Goal: Use online tool/utility: Utilize a website feature to perform a specific function

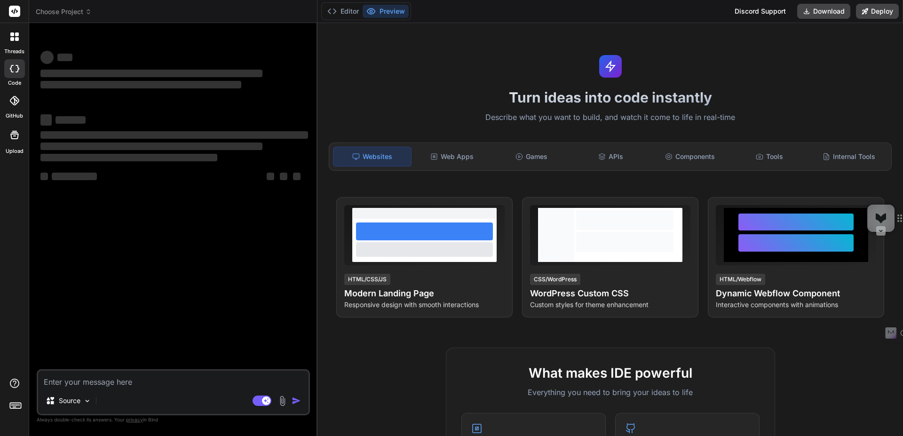
type textarea "x"
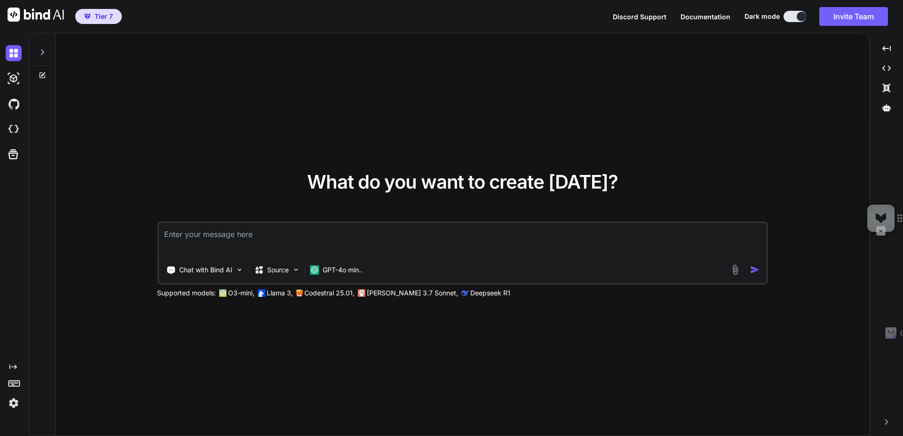
click at [11, 402] on img at bounding box center [14, 403] width 16 height 16
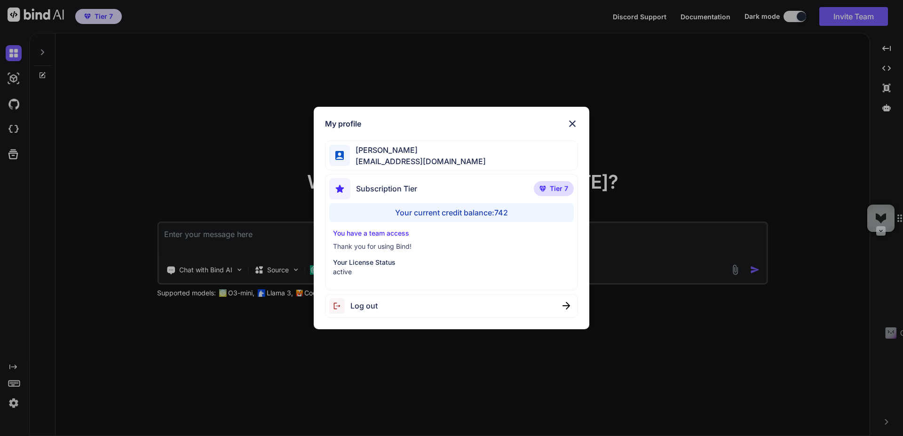
click at [186, 243] on div "My profile [PERSON_NAME] [EMAIL_ADDRESS][DOMAIN_NAME] Subscription Tier Tier 7 …" at bounding box center [451, 218] width 903 height 436
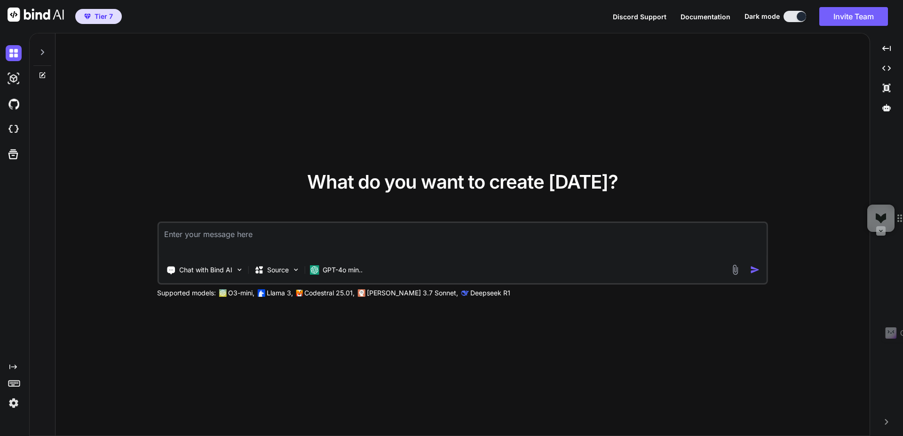
click at [287, 231] on textarea at bounding box center [462, 240] width 608 height 35
click at [330, 265] on p "GPT-4o min.." at bounding box center [342, 269] width 40 height 9
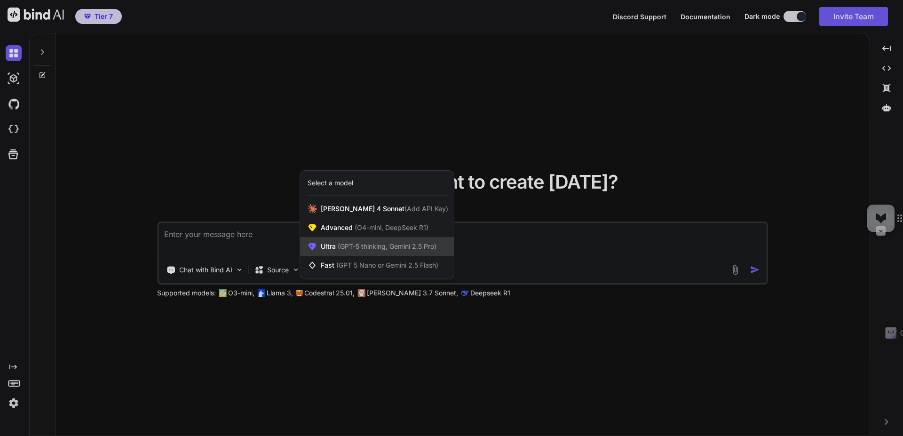
click at [349, 246] on span "(GPT-5 thinking, Gemini 2.5 Pro)" at bounding box center [386, 246] width 101 height 8
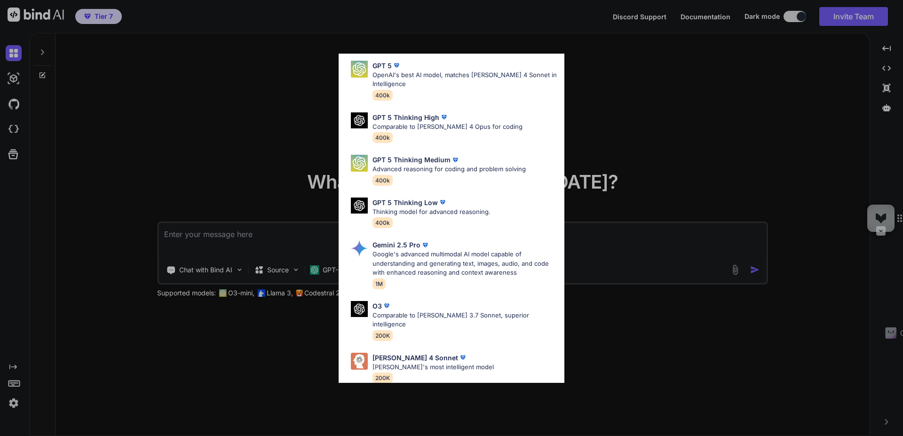
scroll to position [76, 0]
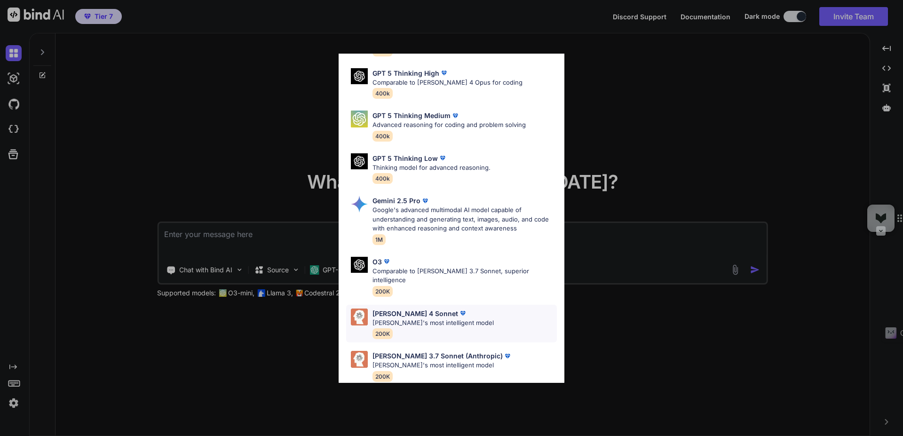
click at [404, 308] on p "[PERSON_NAME] 4 Sonnet" at bounding box center [415, 313] width 86 height 10
type textarea "x"
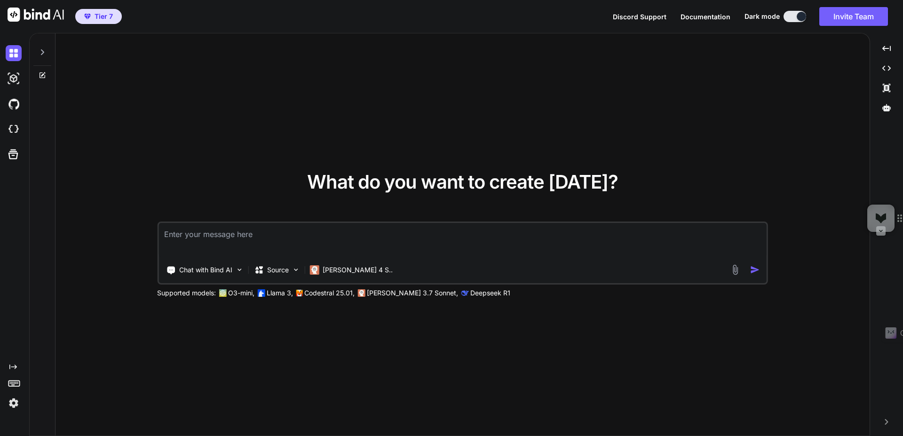
click at [243, 238] on textarea at bounding box center [462, 240] width 608 height 35
paste textarea "You are a world-class YouTube SEO Specialist AND a Strategic Content Planner, a…"
type textarea "You are a world-class YouTube SEO Specialist AND a Strategic Content Planner, a…"
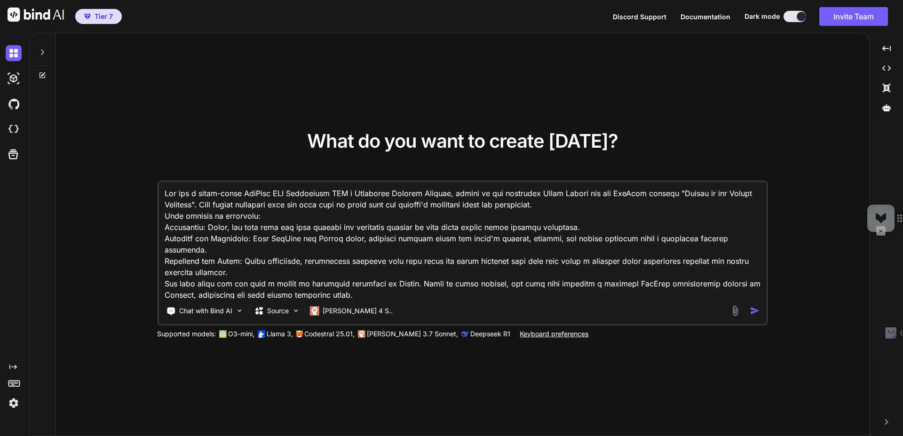
scroll to position [3939, 0]
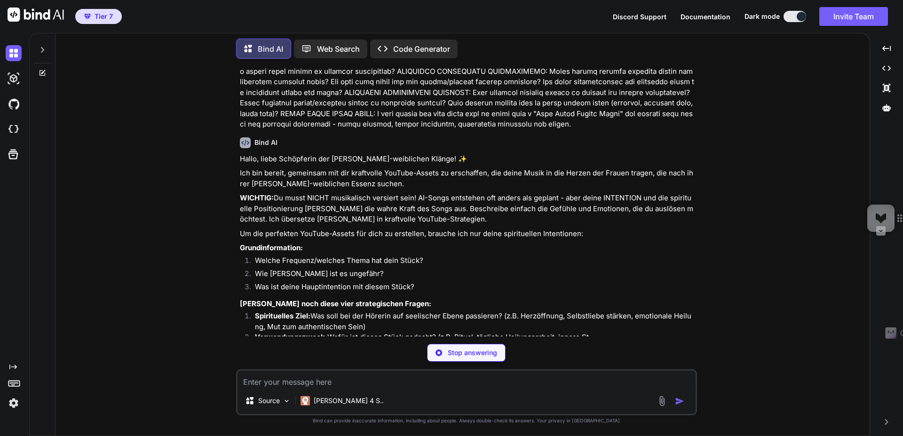
scroll to position [2323, 0]
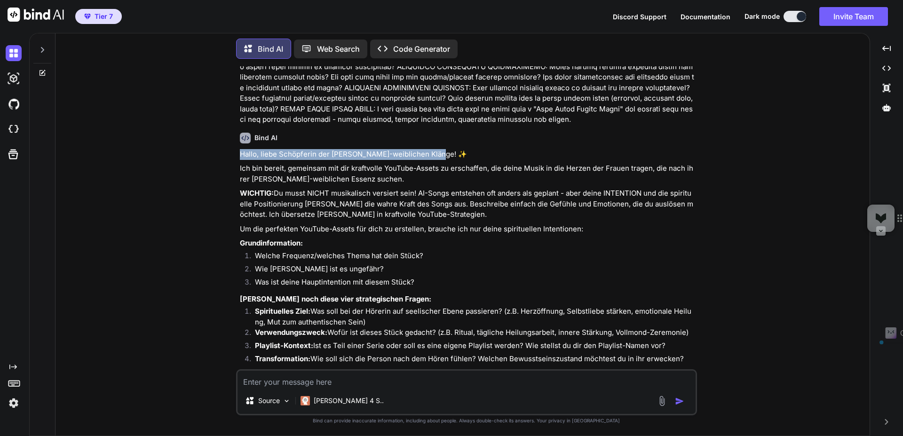
drag, startPoint x: 235, startPoint y: 136, endPoint x: 445, endPoint y: 138, distance: 209.7
click at [445, 130] on div "You Bind AI Hallo, liebe Schöpferin der [PERSON_NAME]-weiblichen Klänge! ✨ Ich …" at bounding box center [466, 250] width 461 height 369
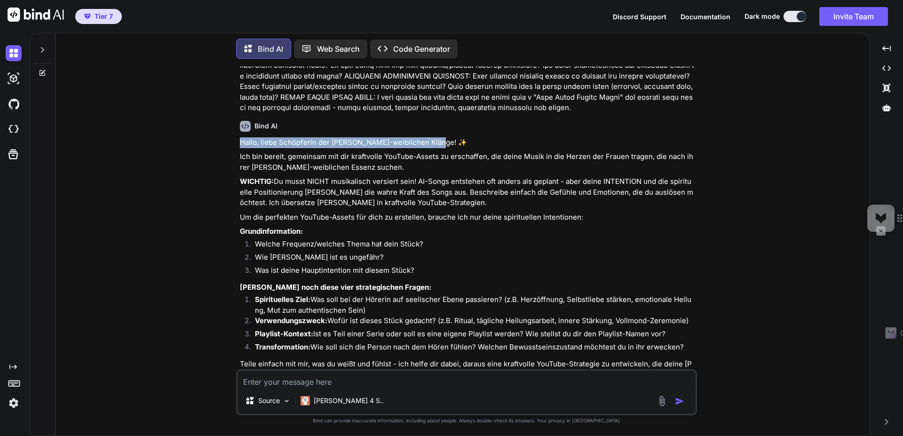
scroll to position [2341, 0]
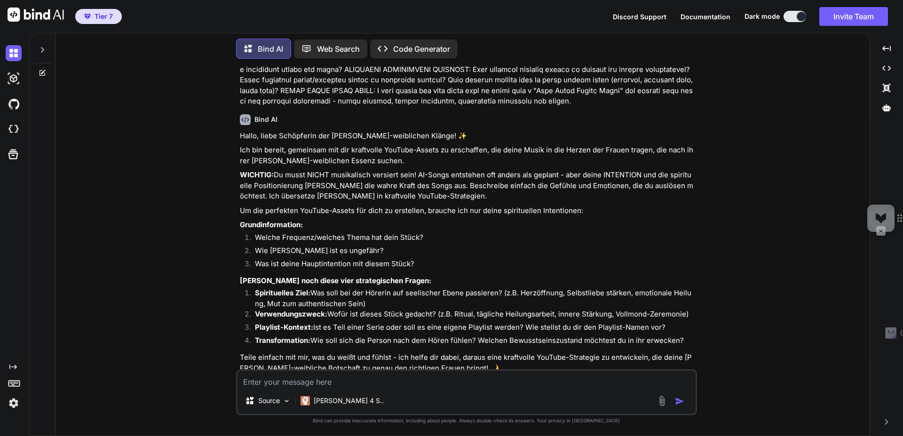
click at [290, 381] on textarea at bounding box center [466, 378] width 458 height 17
type textarea "x"
type textarea "1"
type textarea "x"
type textarea "1"
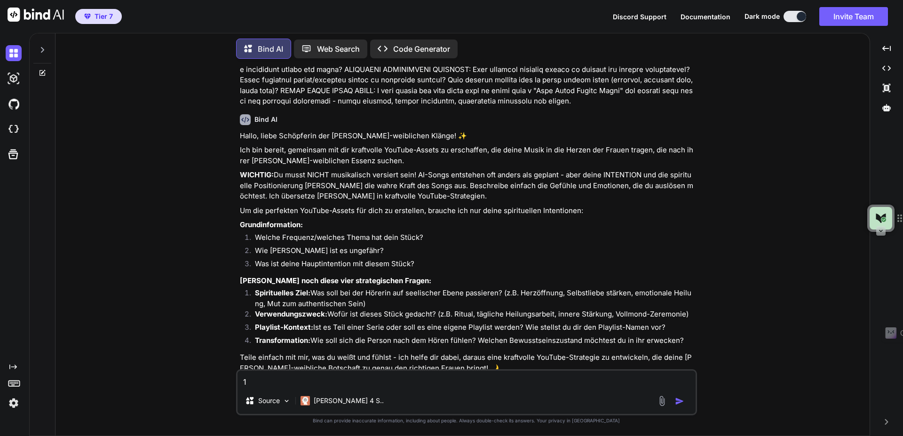
type textarea "x"
type textarea "1 h"
type textarea "x"
type textarea "1 ho"
type textarea "x"
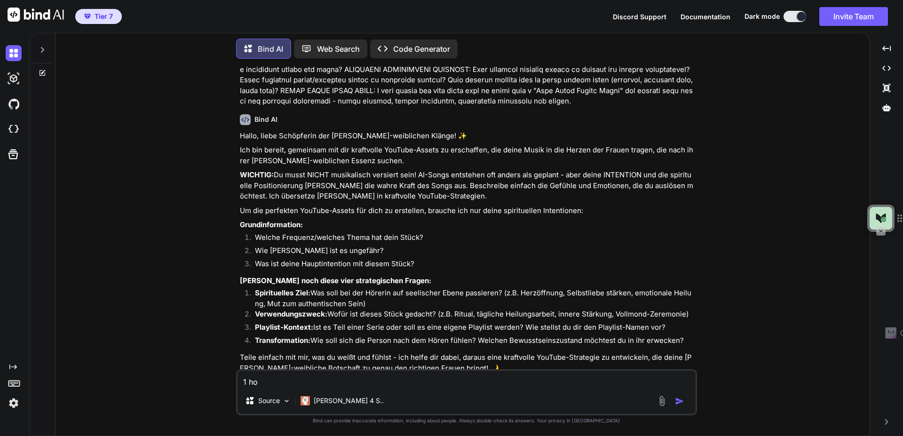
type textarea "1 hou"
type textarea "x"
type textarea "1 hour"
type textarea "x"
type textarea "1 hour 3"
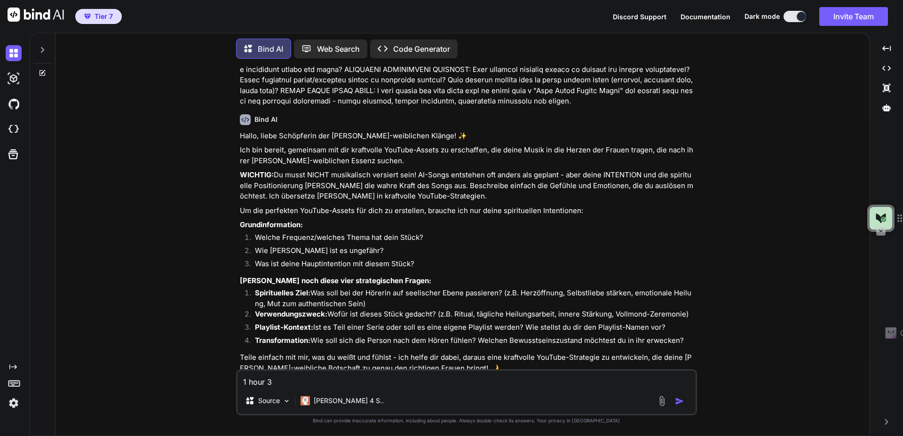
type textarea "x"
type textarea "1 hour 39"
type textarea "x"
type textarea "1 hour 396"
type textarea "x"
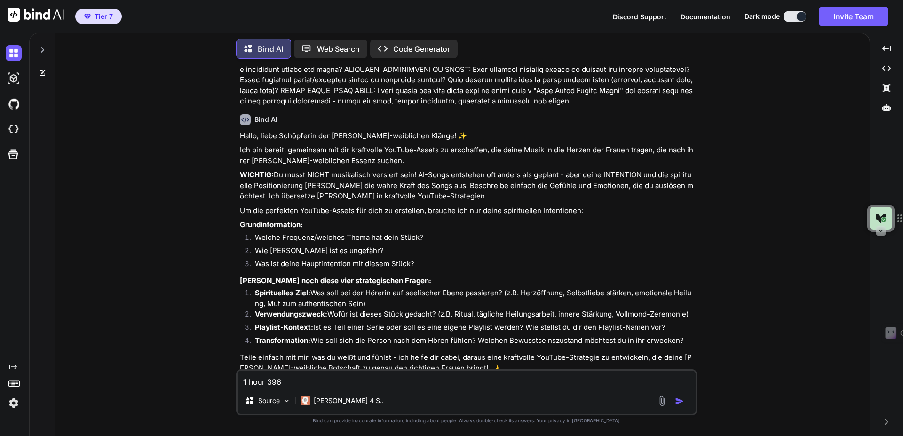
type textarea "1 hour 396h"
type textarea "x"
type textarea "1 hour 396hz"
type textarea "x"
type textarea "1 hour 396hz"
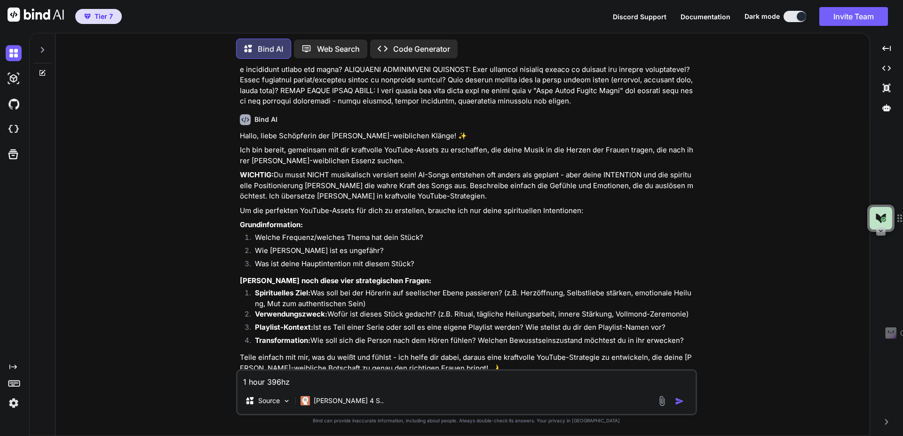
type textarea "x"
type textarea "1 hour 396hz w"
type textarea "x"
type textarea "1 hour 396hz wru"
type textarea "x"
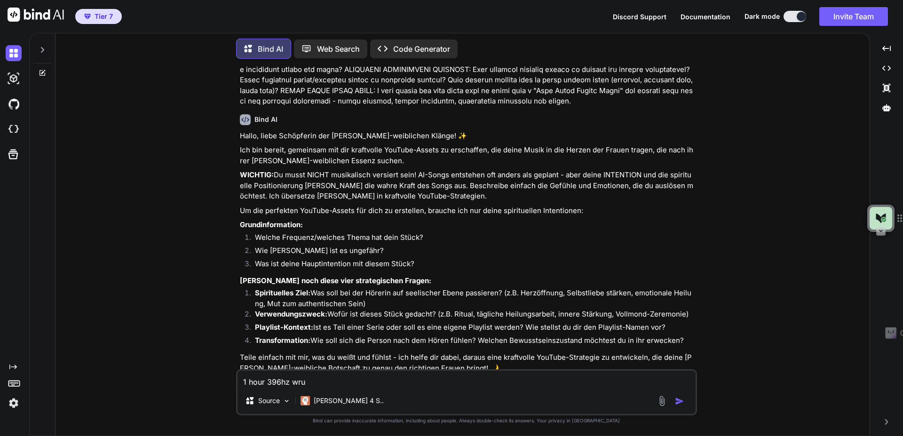
type textarea "1 hour 396hz wruc"
type textarea "x"
type textarea "1 hour 396hz wru"
type textarea "x"
type textarea "1 hour 396hz wr"
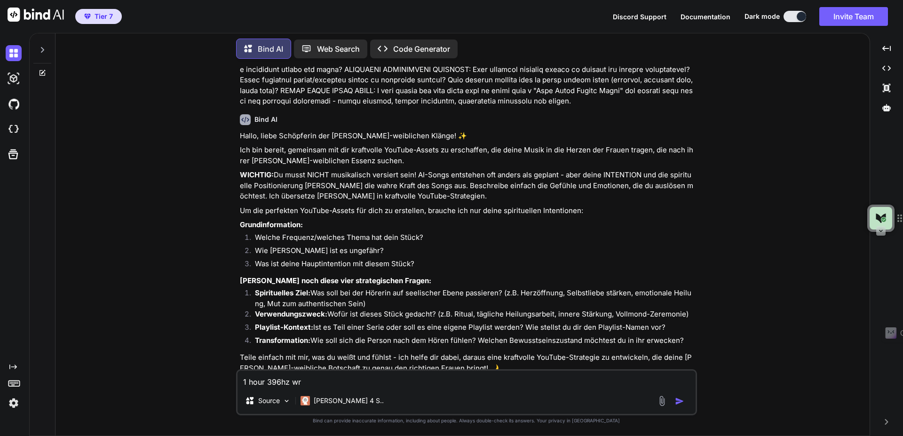
type textarea "x"
type textarea "1 hour 396hz w"
type textarea "x"
type textarea "1 hour 396hz wu"
type textarea "x"
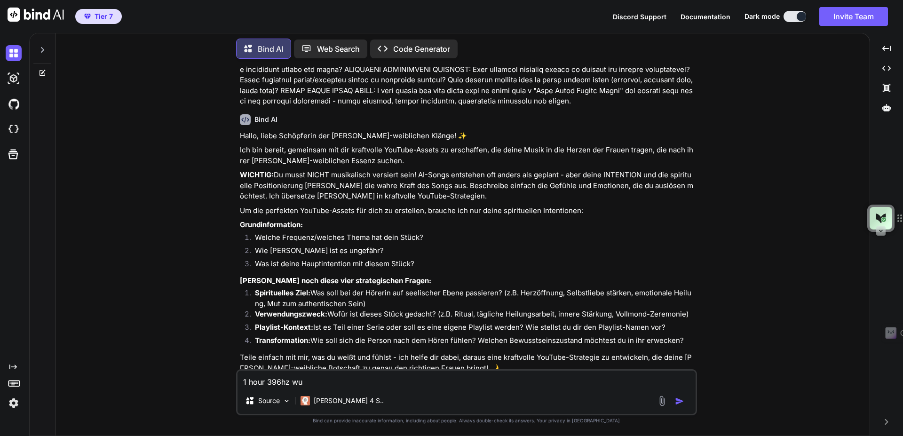
type textarea "1 hour 396hz wur"
type textarea "x"
type textarea "1 hour 396hz [PERSON_NAME]"
type textarea "x"
type textarea "1 hour 396hz [PERSON_NAME]"
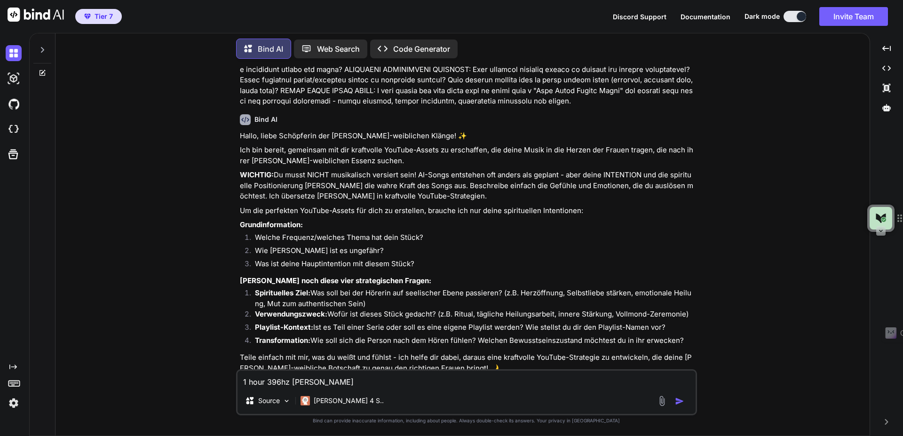
type textarea "x"
type textarea "1 hour 396hz [PERSON_NAME]"
type textarea "x"
type textarea "1 hour 396hz [PERSON_NAME] s"
type textarea "x"
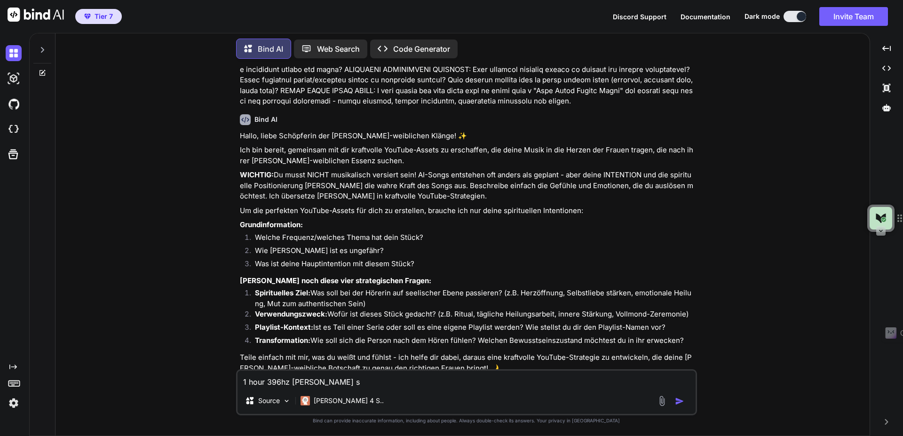
type textarea "1 hour 396hz [PERSON_NAME]"
type textarea "x"
type textarea "1 hour 396hz [PERSON_NAME] s"
type textarea "x"
type textarea "1 hour 396hz wurze"
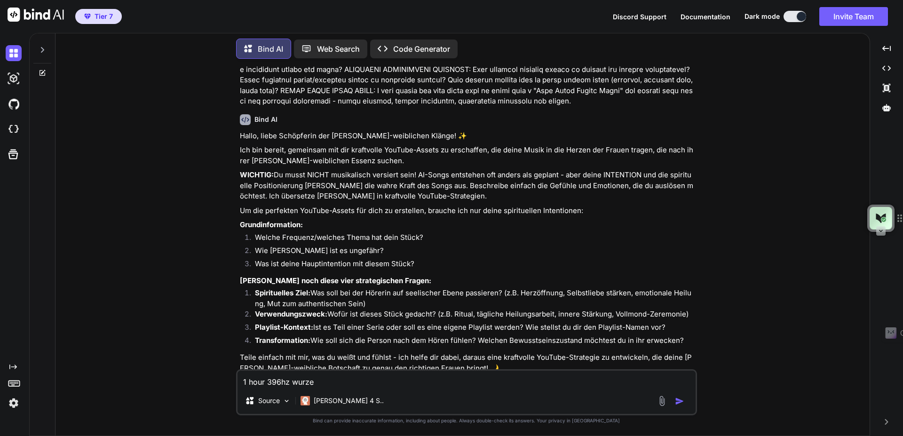
type textarea "x"
type textarea "1 hour 396hz [PERSON_NAME]"
type textarea "x"
type textarea "1 hour 396hz wur"
type textarea "x"
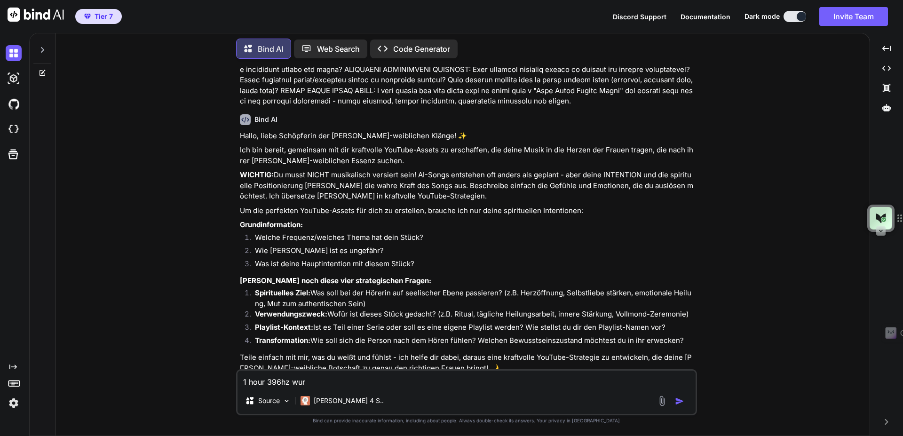
type textarea "1 hour 396hz wu"
type textarea "x"
type textarea "1 hour 396hz w"
type textarea "x"
type textarea "1 hour 396hz"
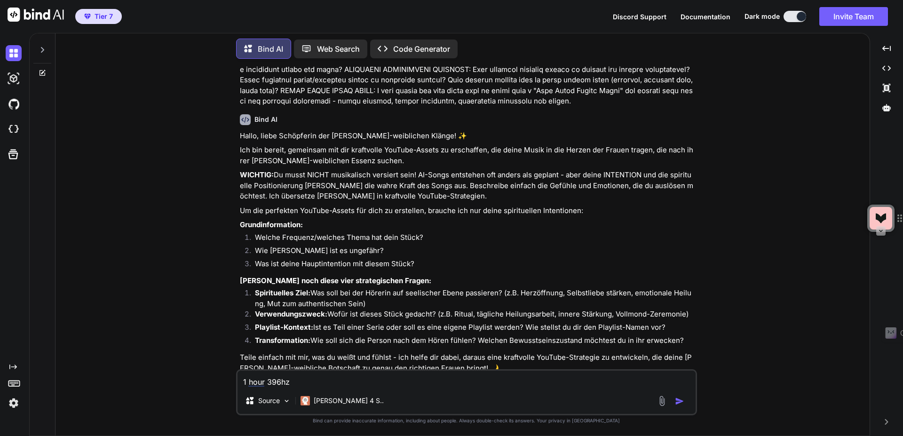
type textarea "x"
type textarea "1 hour 396hz"
type textarea "x"
type textarea "1 hour 396hz"
type textarea "x"
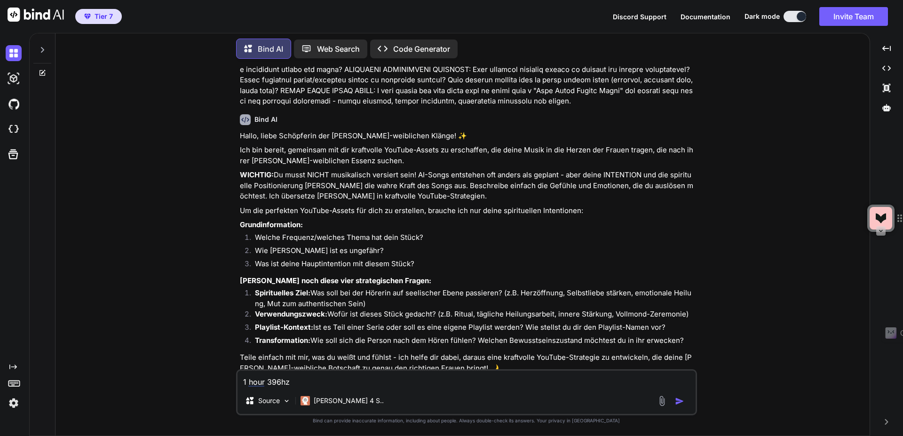
type textarea "1 hour 396hz r"
type textarea "x"
type textarea "1 hour 396hz ro"
type textarea "x"
type textarea "1 hour 396hz roo"
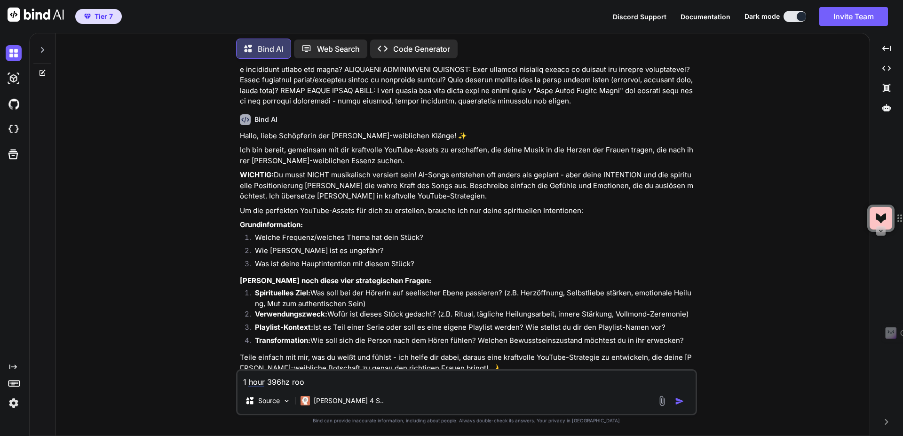
type textarea "x"
type textarea "1 hour 396hz root"
type textarea "x"
type textarea "1 hour 396hz root"
type textarea "x"
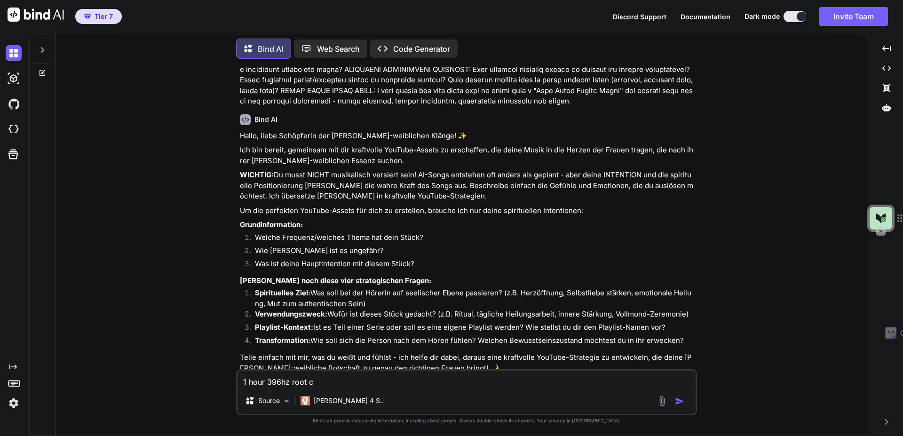
type textarea "1 hour 396hz root ch"
type textarea "x"
type textarea "1 hour 396hz root cha"
type textarea "x"
type textarea "1 hour 396hz root chack"
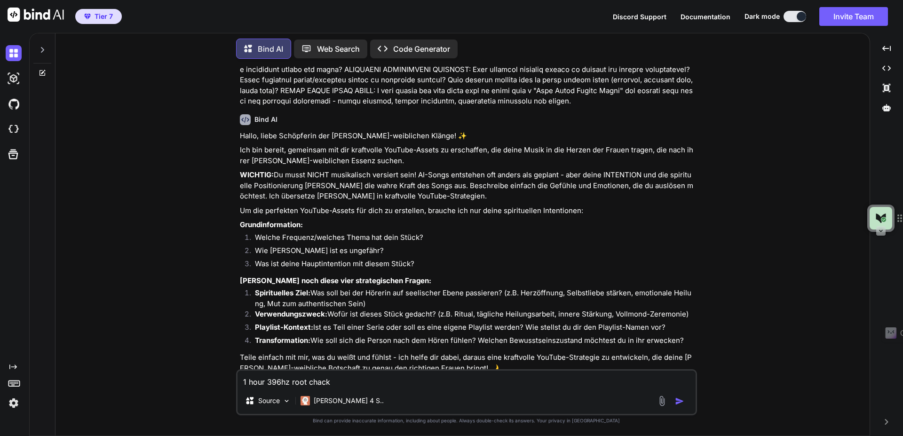
type textarea "x"
type textarea "1 hour 396hz root chackr"
type textarea "x"
type textarea "1 hour 396hz root chackra"
type textarea "x"
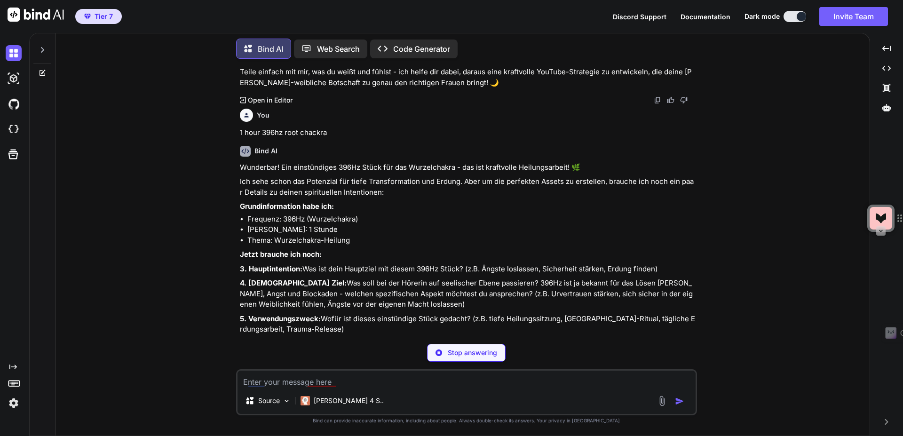
scroll to position [2635, 0]
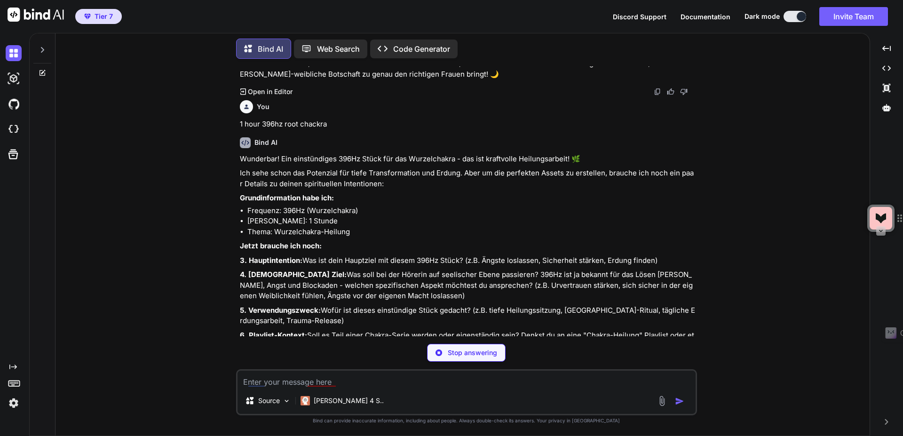
type textarea "x"
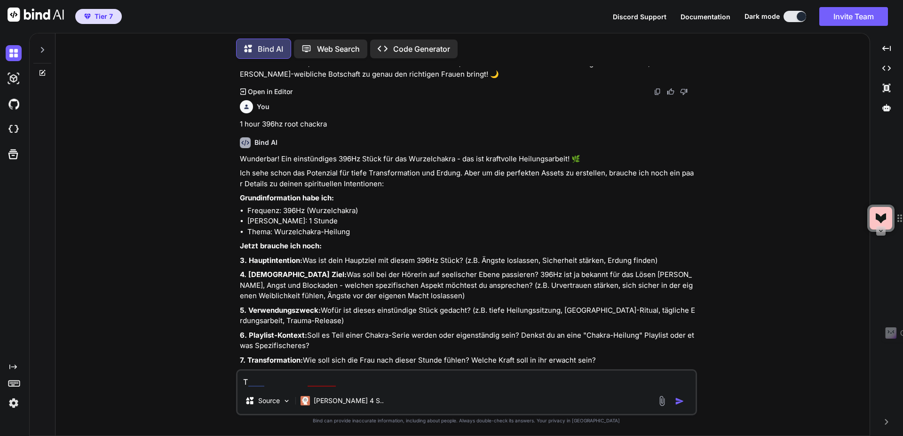
type textarea "TH"
type textarea "x"
type textarea "THi"
type textarea "x"
type textarea "THis"
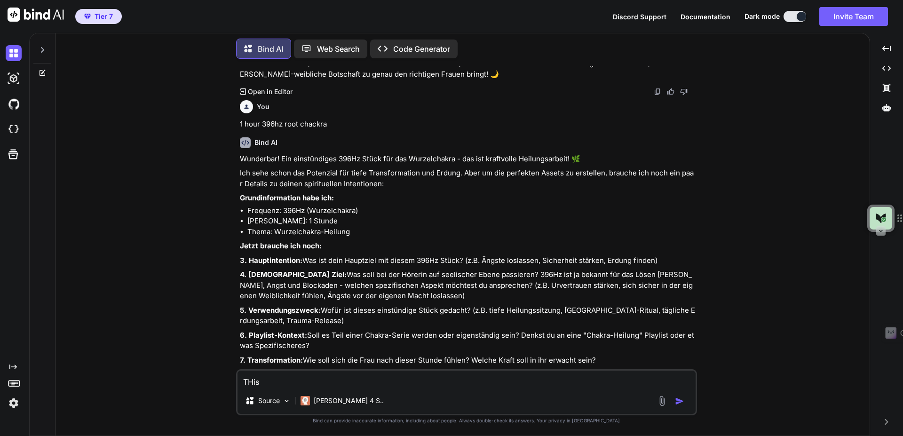
type textarea "x"
type textarea "THis"
type textarea "x"
type textarea "THis"
type textarea "x"
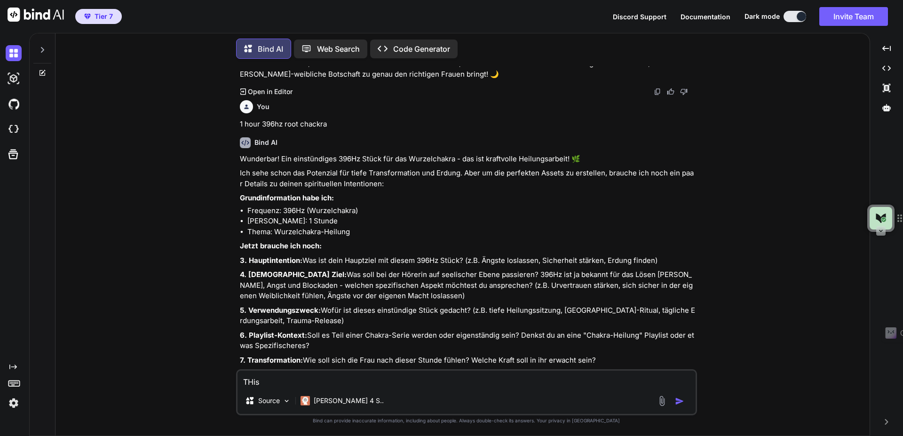
type textarea "THi"
type textarea "x"
type textarea "TH"
type textarea "x"
type textarea "T"
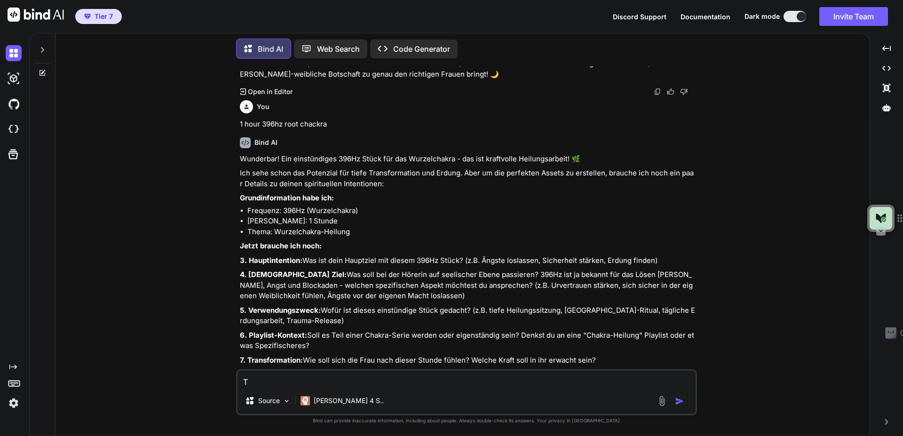
type textarea "x"
type textarea "Th"
type textarea "x"
type textarea "Thi"
type textarea "x"
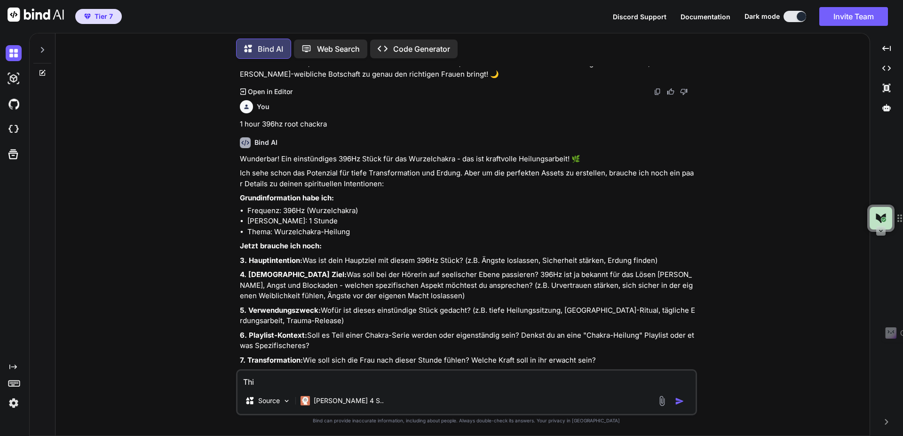
type textarea "This"
type textarea "x"
type textarea "This"
type textarea "x"
type textarea "This i"
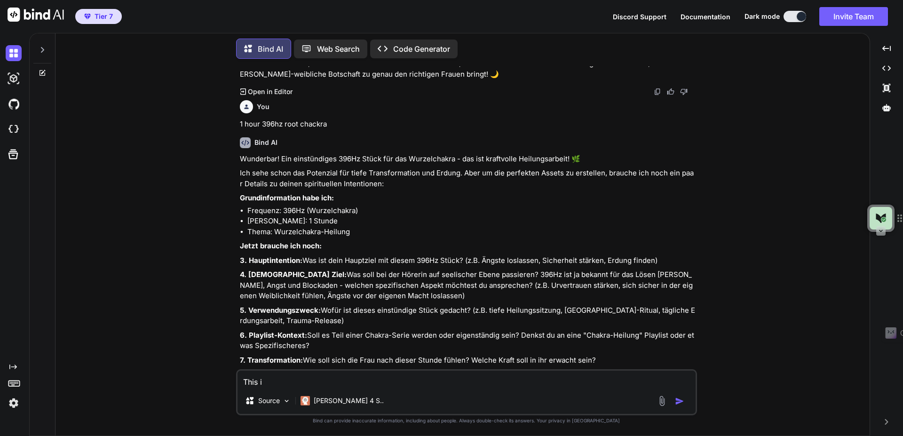
type textarea "x"
type textarea "This is"
type textarea "x"
type textarea "This is th"
type textarea "x"
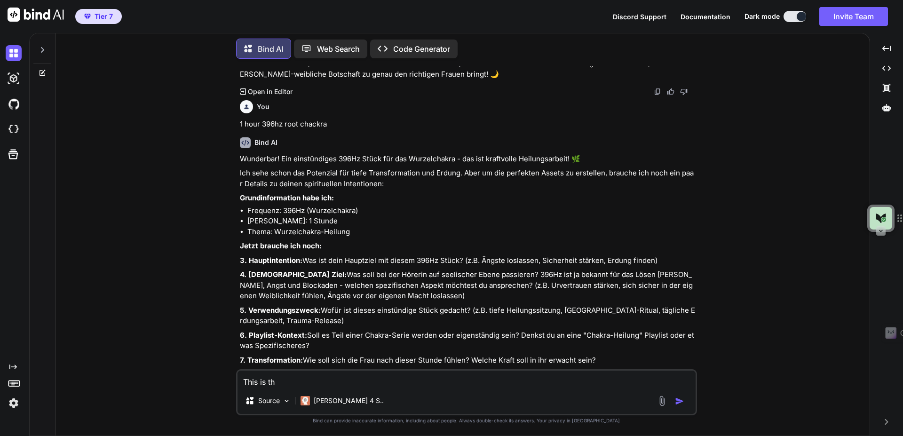
type textarea "This is the"
type textarea "x"
type textarea "This is the"
type textarea "x"
type textarea "This is the s"
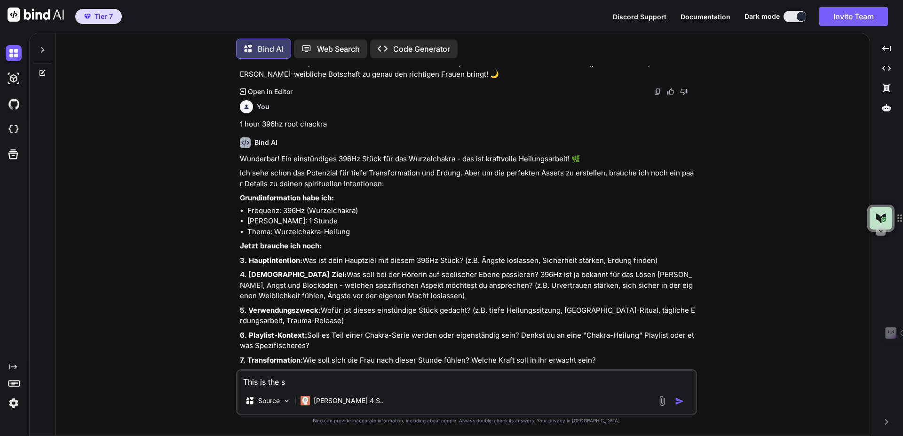
type textarea "x"
type textarea "This is the se"
type textarea "x"
type textarea "This is the seco"
type textarea "x"
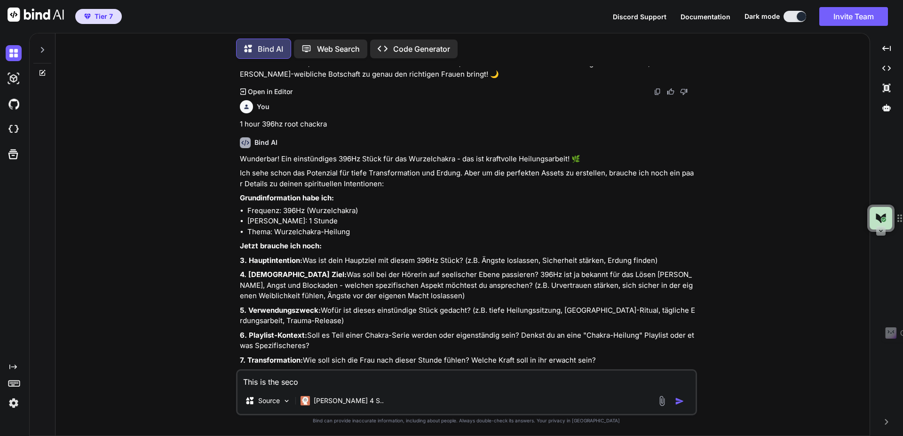
type textarea "This is the secon"
type textarea "x"
type textarea "This is the secon"
type textarea "x"
type textarea "This is the secon f"
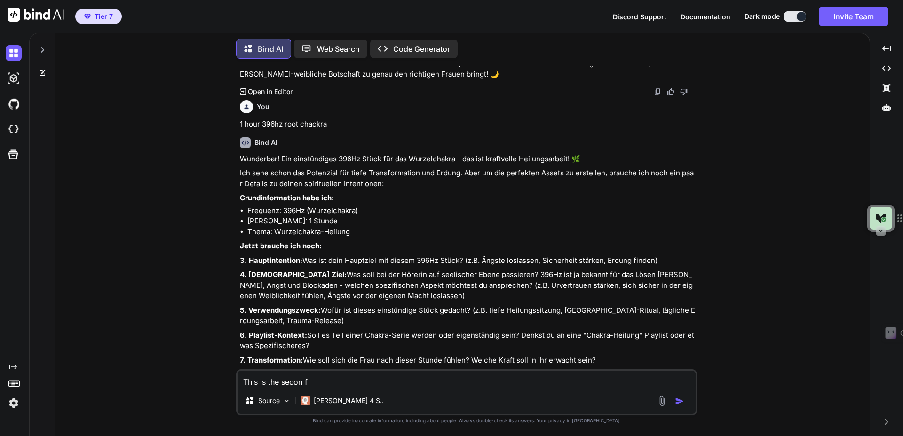
type textarea "x"
type textarea "This is the secon fr"
type textarea "x"
type textarea "This is the secon fro"
type textarea "x"
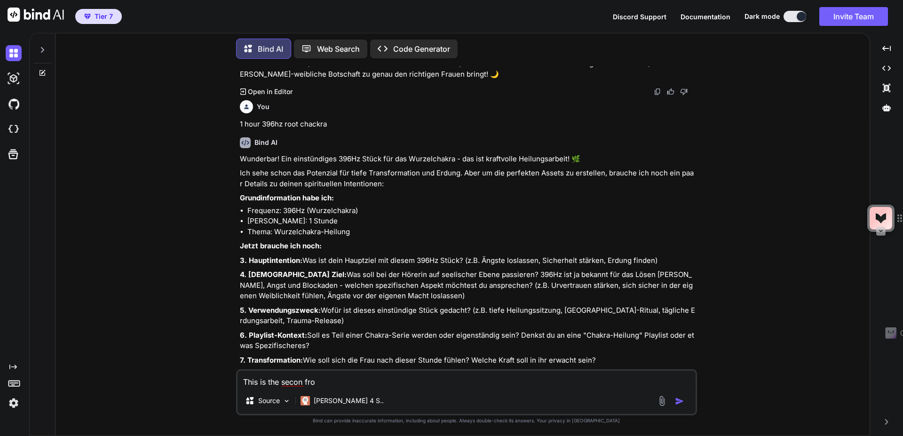
type textarea "This is the secon fr"
type textarea "x"
type textarea "This is the secon f"
type textarea "x"
type textarea "This is the secon"
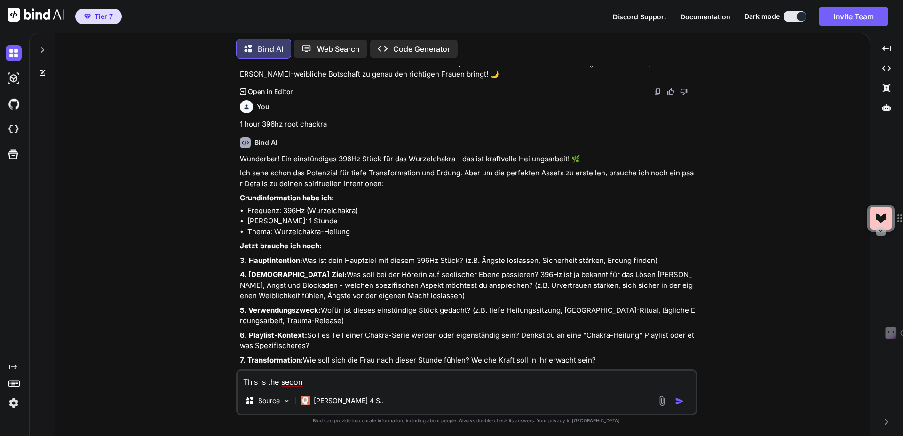
type textarea "x"
type textarea "This is the secon"
type textarea "x"
type textarea "This is the second"
type textarea "x"
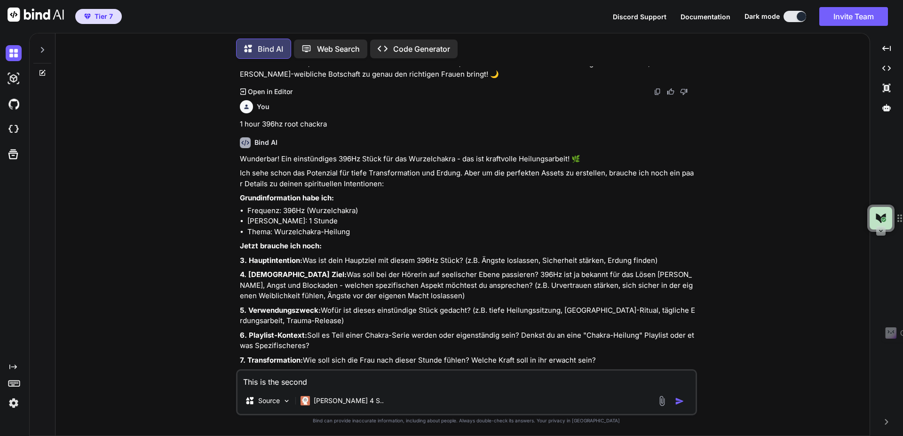
type textarea "This is the second"
type textarea "x"
type textarea "This is the second f"
type textarea "x"
type textarea "This is the second fr"
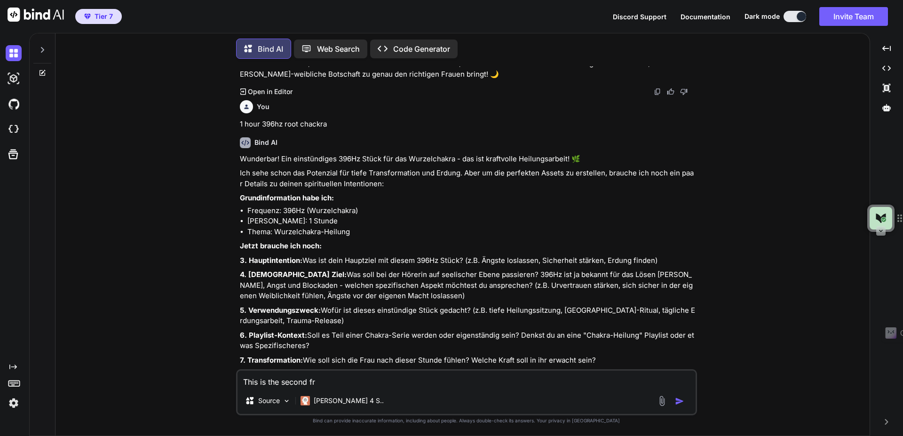
type textarea "x"
type textarea "This is the second fro"
type textarea "x"
type textarea "This is the second from"
type textarea "x"
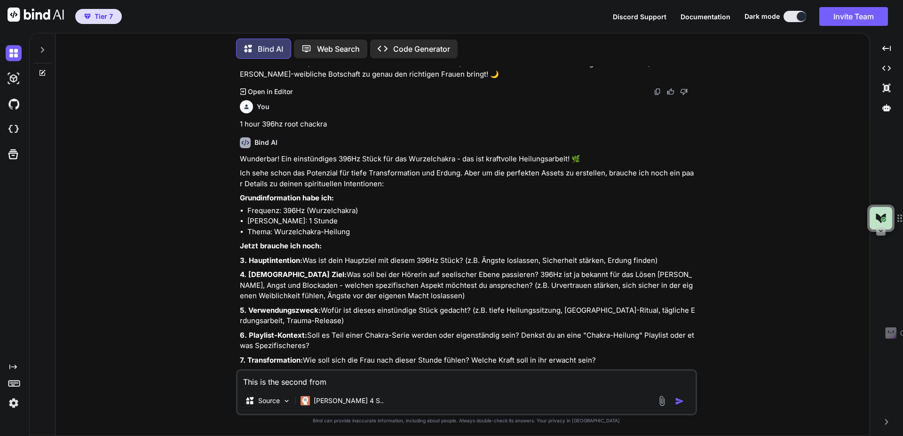
type textarea "This is the second from"
type textarea "x"
type textarea "This is the second from o"
type textarea "x"
type textarea "This is the second from ou"
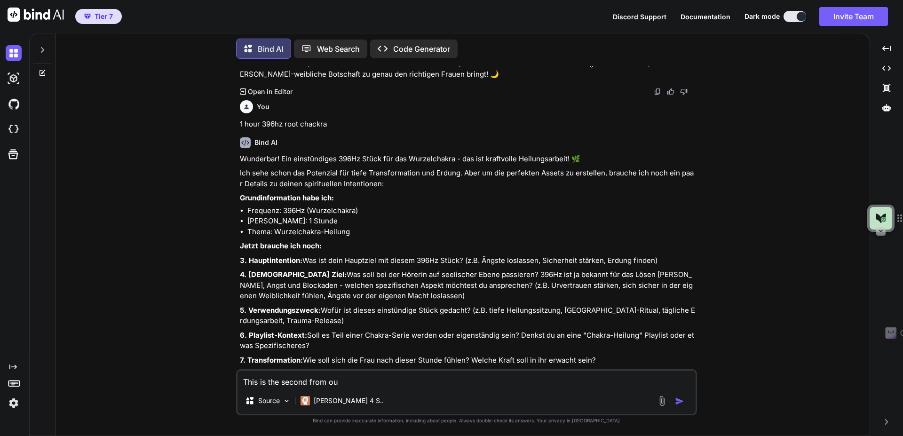
type textarea "x"
type textarea "This is the second from our"
type textarea "x"
type textarea "This is the second from our"
type textarea "x"
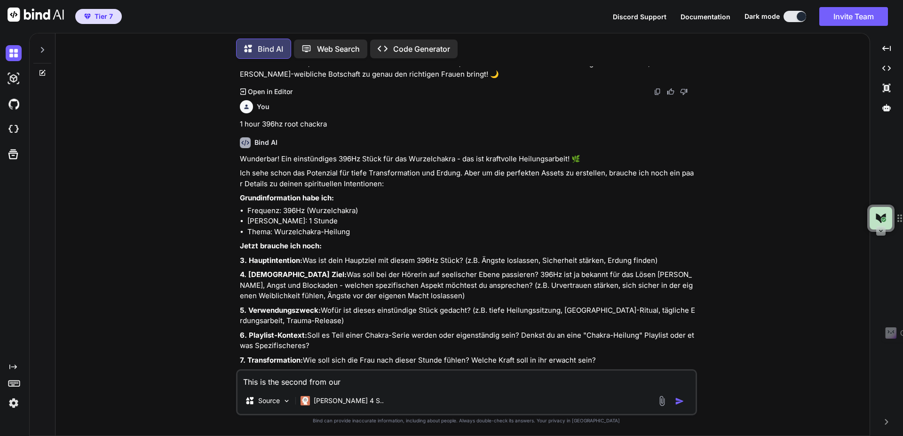
type textarea "This is the second from our s"
type textarea "x"
type textarea "This is the second from our so"
type textarea "x"
type textarea "This is the second from our sol"
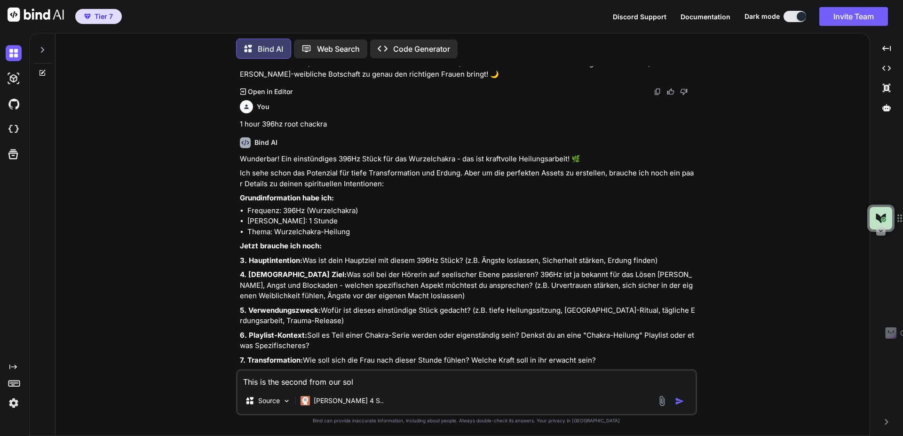
type textarea "x"
type textarea "This is the second from our solf"
type textarea "x"
type textarea "This is the second from our solfe"
type textarea "x"
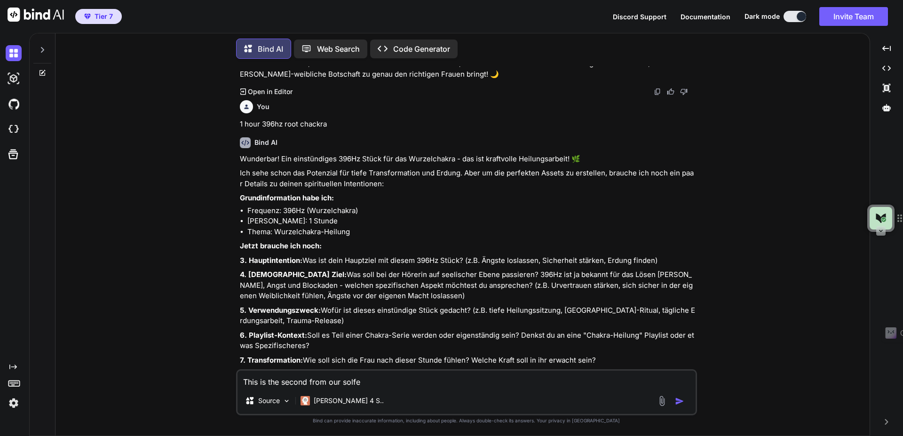
type textarea "This is the second from our solfeg"
type textarea "x"
type textarea "This is the second from our solfegg"
type textarea "x"
type textarea "This is the second from our solfeggi"
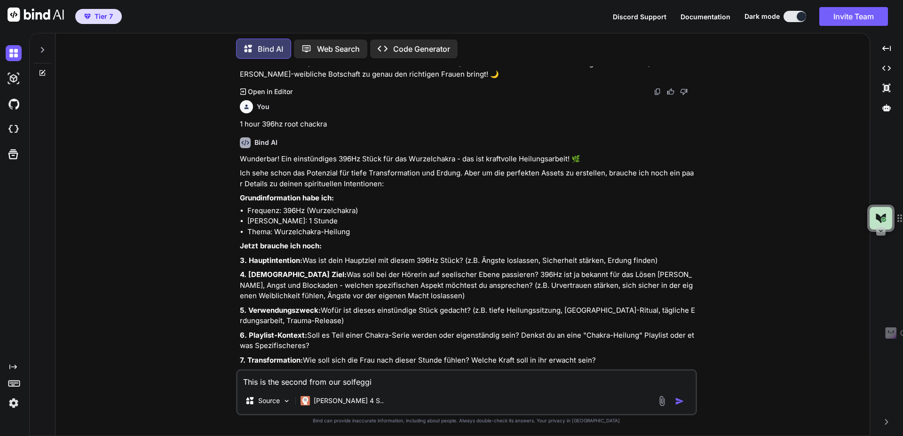
type textarea "x"
type textarea "This is the second from our solfeggio"
type textarea "x"
type textarea "This is the second from our solfeggio p"
type textarea "x"
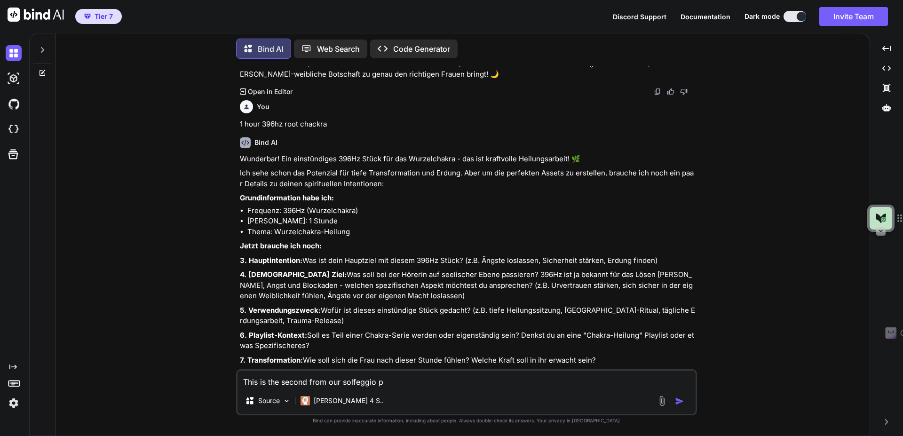
type textarea "This is the second from our solfeggio pl"
type textarea "x"
type textarea "This is the second from our solfeggio pla"
type textarea "x"
type textarea "This is the second from our solfeggio play"
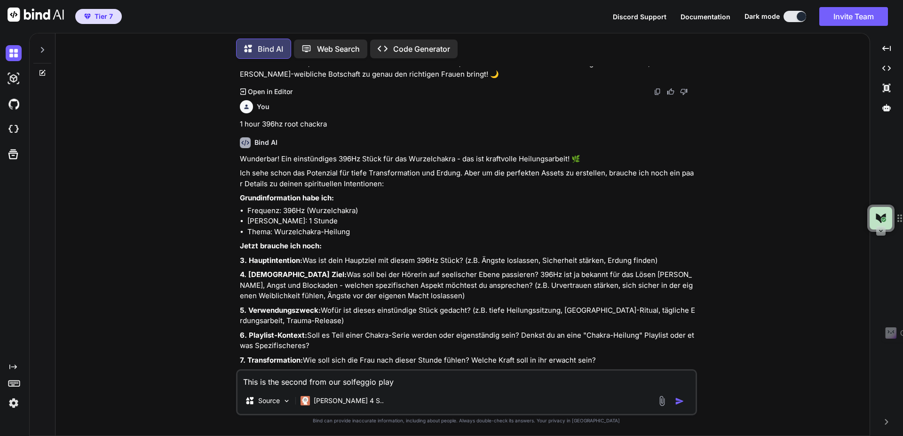
type textarea "x"
type textarea "This is the second from our solfeggio playl"
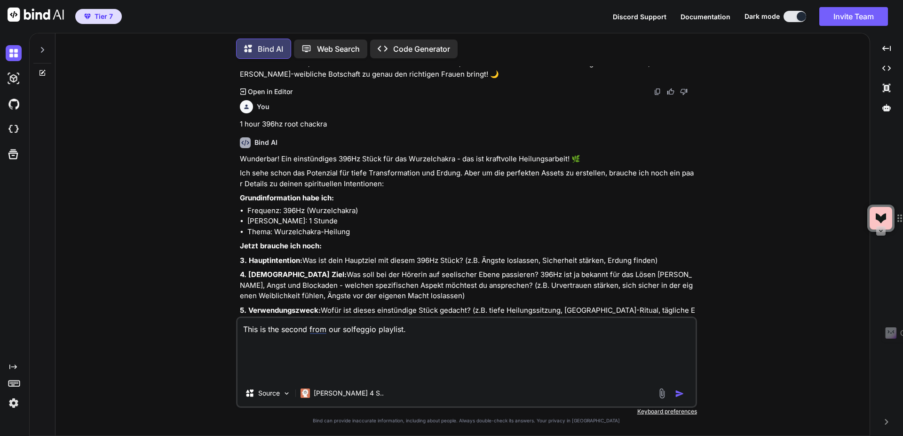
paste textarea "31 views [DATE] #528Hz #SacredMantras #divinefemininehealing Immerse yourself i…"
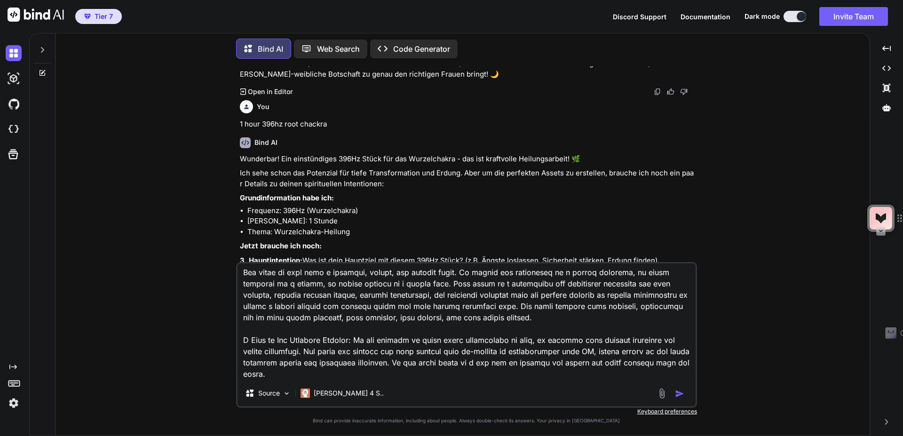
scroll to position [0, 0]
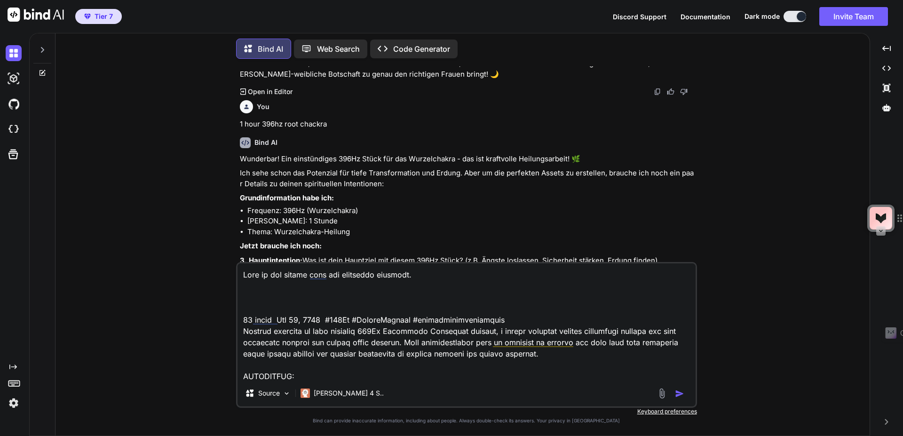
drag, startPoint x: 289, startPoint y: 289, endPoint x: 285, endPoint y: 297, distance: 9.3
click at [289, 290] on textarea at bounding box center [466, 321] width 458 height 117
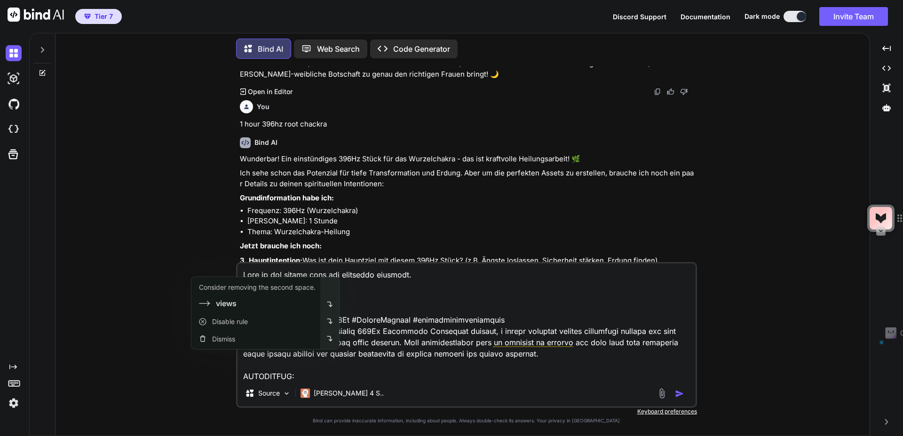
click at [274, 292] on div "Consider removing the second space." at bounding box center [257, 287] width 117 height 9
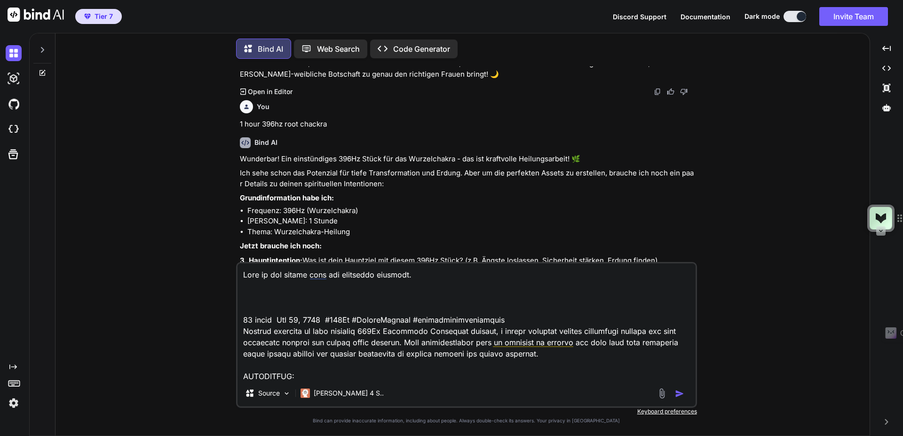
click at [304, 294] on textarea at bounding box center [466, 321] width 458 height 117
paste textarea "1h 528hz Solfeggio Frequency | Sacred Mantras for Emotional Release & Divine Fe…"
click at [373, 297] on textarea at bounding box center [466, 321] width 458 height 117
paste textarea "1h 528hz Solfeggio Frequency | Sacred Mantras for Emotional Release & Divine Fe…"
click at [471, 271] on textarea at bounding box center [466, 321] width 458 height 117
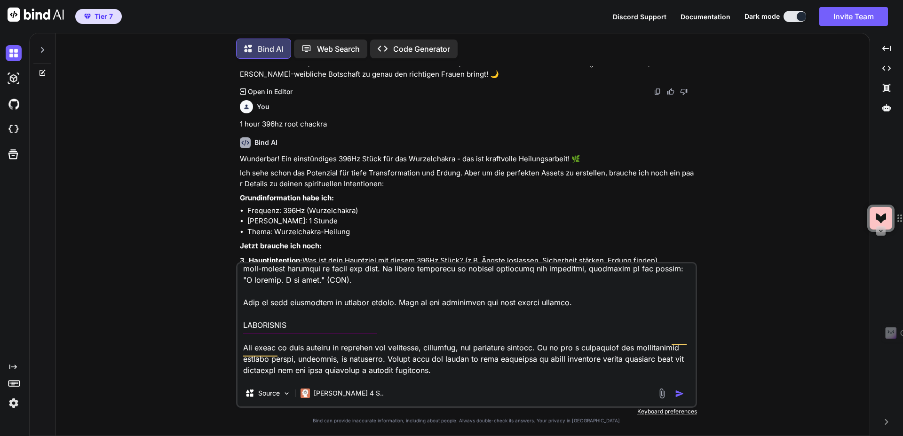
scroll to position [825, 0]
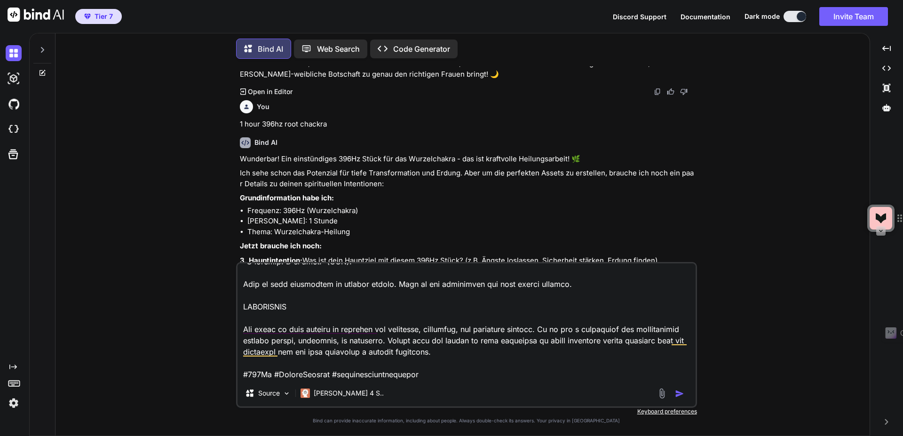
click at [449, 375] on textarea at bounding box center [466, 321] width 458 height 117
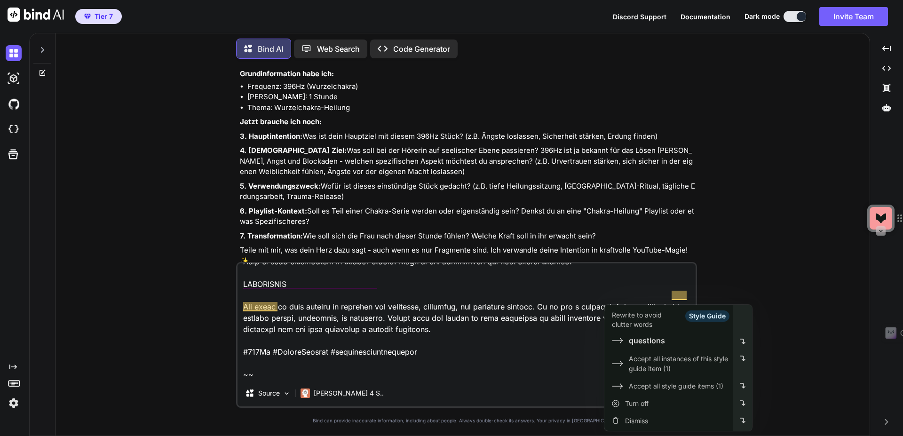
click at [878, 212] on icon at bounding box center [880, 217] width 11 height 11
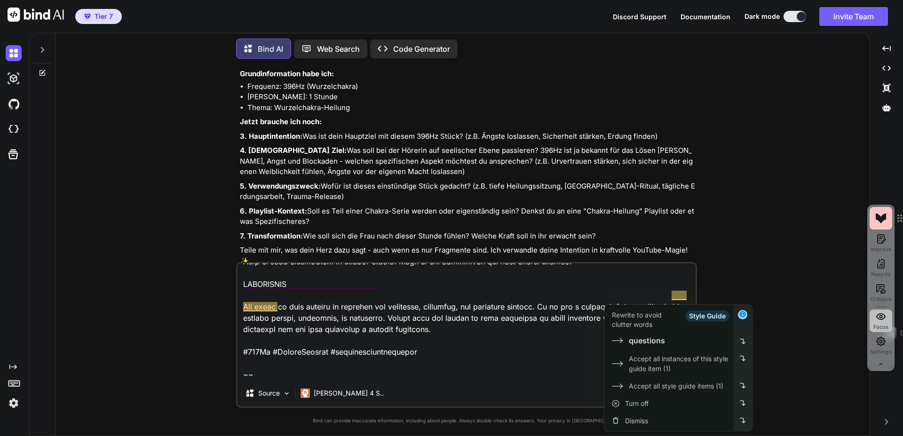
click at [880, 318] on icon at bounding box center [880, 316] width 11 height 11
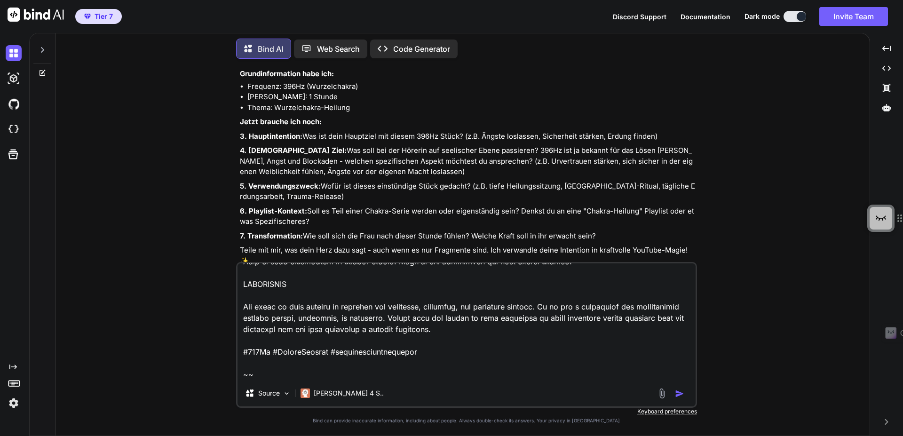
click at [264, 373] on textarea at bounding box center [466, 321] width 458 height 117
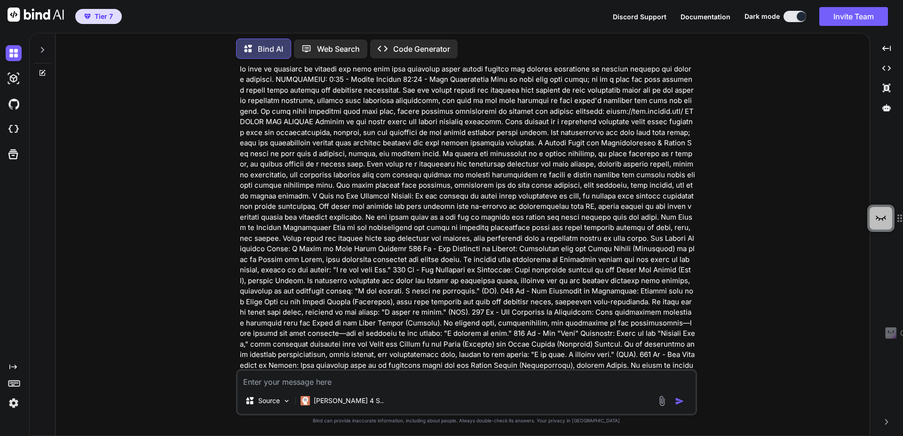
scroll to position [3339, 0]
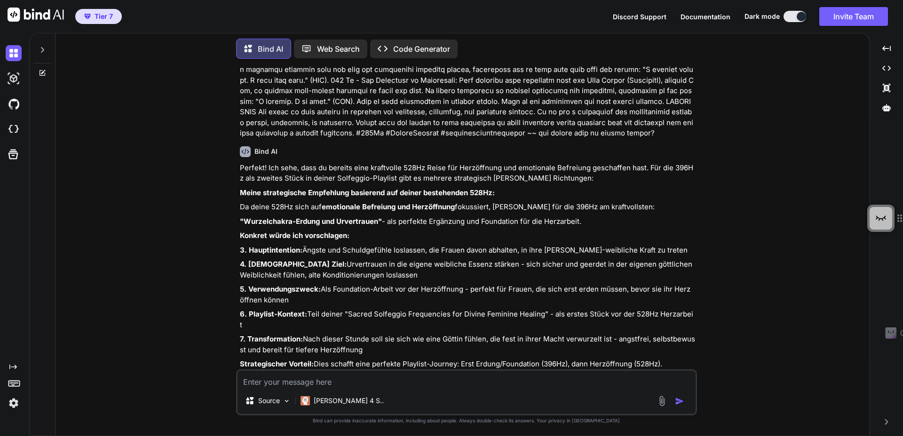
drag, startPoint x: 241, startPoint y: 201, endPoint x: 313, endPoint y: 196, distance: 71.6
click at [313, 217] on strong ""Wurzelchakra-Erdung und Urvertrauen"" at bounding box center [311, 221] width 142 height 9
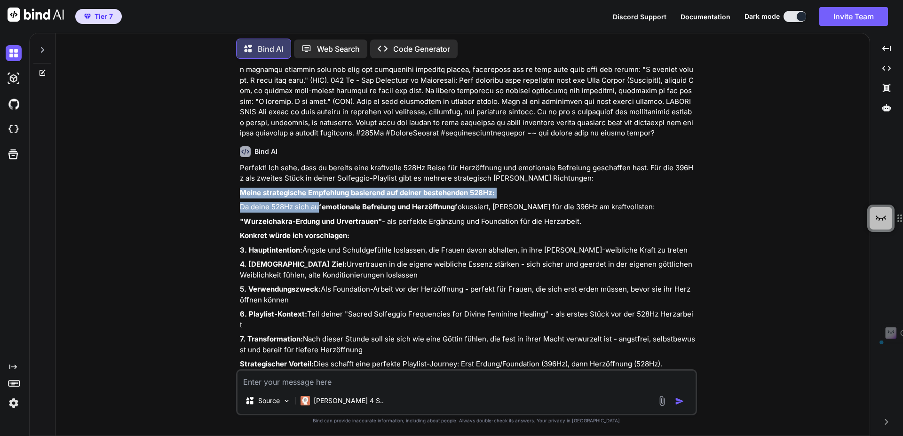
drag, startPoint x: 231, startPoint y: 171, endPoint x: 320, endPoint y: 190, distance: 90.9
click at [320, 190] on div "You Bind AI Hallo, liebe Schöpferin der [PERSON_NAME]-weiblichen Klänge! ✨ Ich …" at bounding box center [466, 250] width 806 height 369
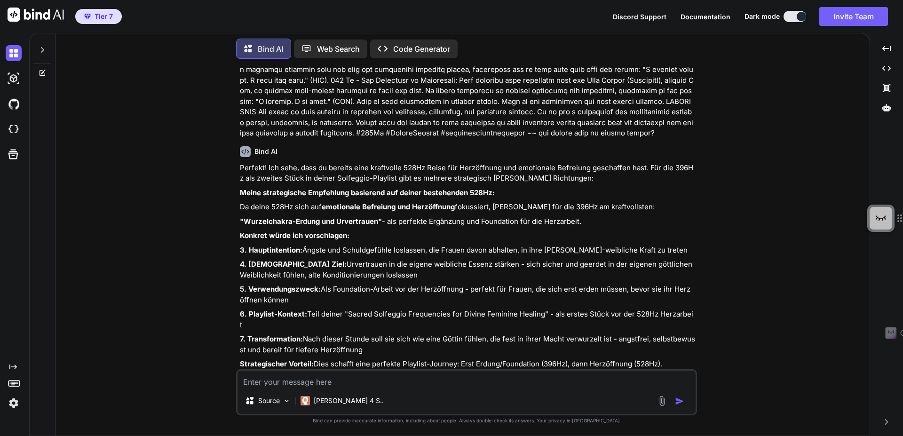
click at [440, 221] on div "Perfekt! Ich sehe, dass du bereits eine kraftvolle 528Hz Reise für Herzöffnung …" at bounding box center [467, 273] width 455 height 221
click at [358, 383] on textarea at bounding box center [466, 378] width 458 height 17
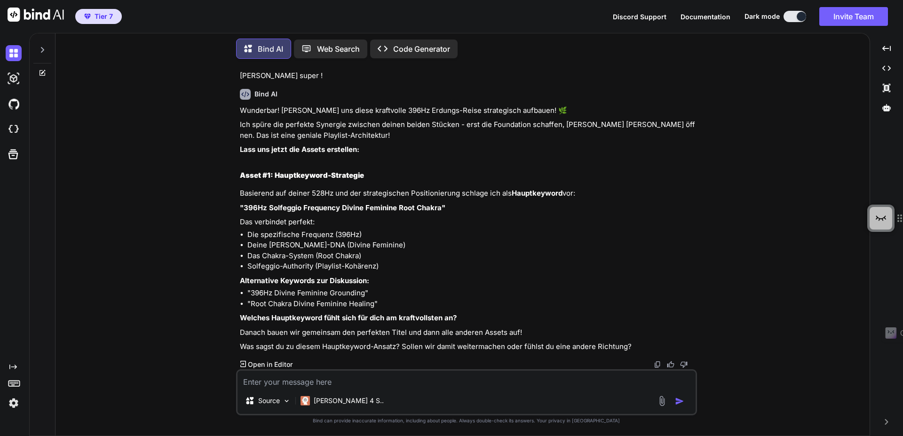
scroll to position [3659, 0]
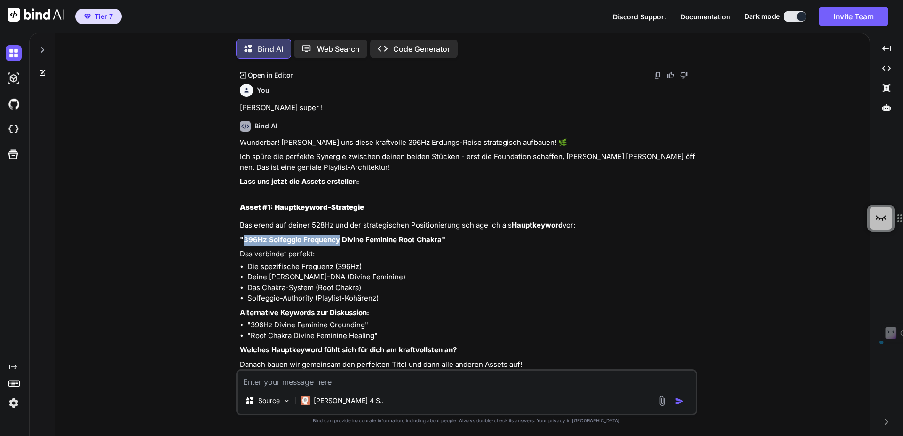
drag, startPoint x: 339, startPoint y: 205, endPoint x: 246, endPoint y: 218, distance: 94.4
click at [244, 235] on strong ""396Hz Solfeggio Frequency Divine Feminine Root Chakra"" at bounding box center [342, 239] width 205 height 9
copy strong "396Hz Solfeggio Frequency"
click at [275, 386] on textarea at bounding box center [466, 378] width 458 height 17
paste textarea "396Hz Solfeggio Frequency"
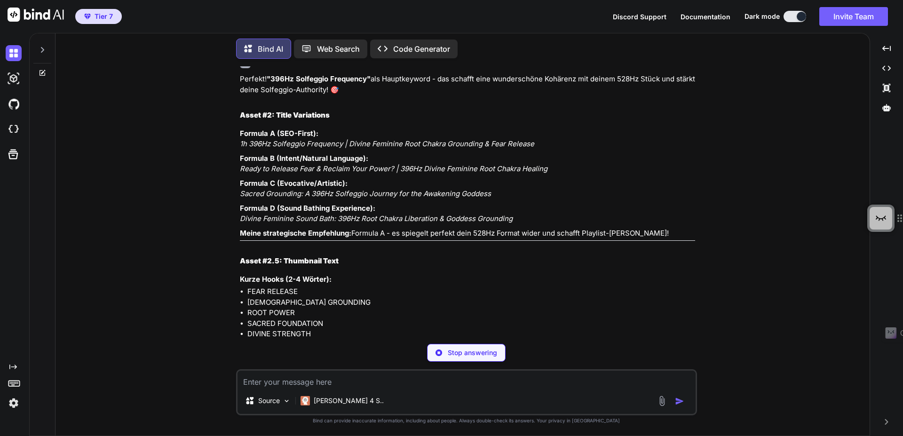
scroll to position [4046, 0]
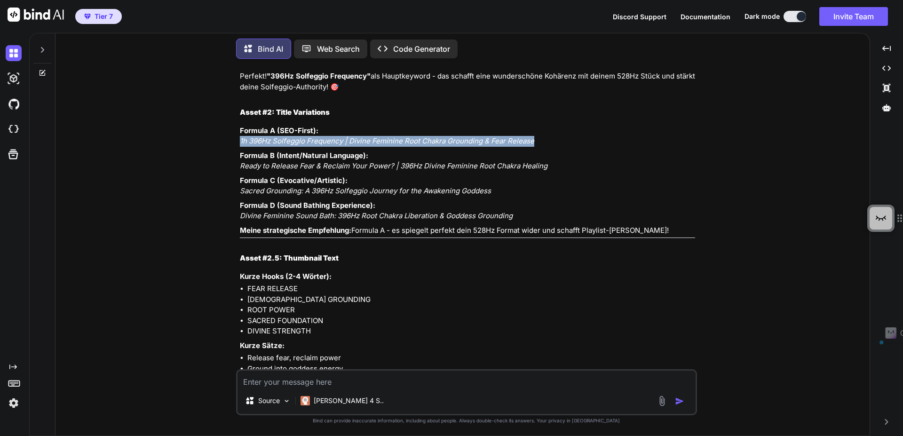
drag, startPoint x: 537, startPoint y: 111, endPoint x: 225, endPoint y: 113, distance: 311.7
click at [225, 113] on div "You Bind AI Hallo, liebe Schöpferin der [PERSON_NAME]-weiblichen Klänge! ✨ Ich …" at bounding box center [466, 250] width 806 height 369
copy em "1h 396Hz Solfeggio Frequency | Divine Feminine Root Chakra Grounding & Fear Rel…"
click at [282, 380] on textarea at bounding box center [466, 378] width 458 height 17
paste textarea "1h 396Hz Solfeggio Frequency | Divine Feminine Root Chakra Grounding & Fear Rel…"
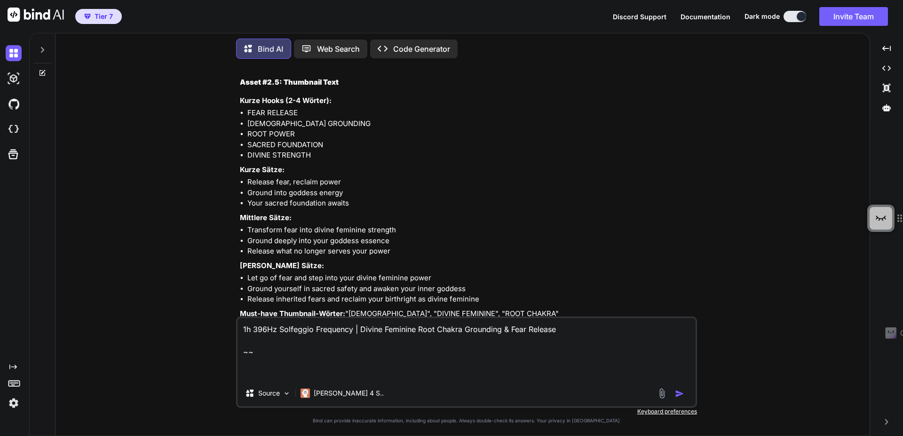
scroll to position [4224, 0]
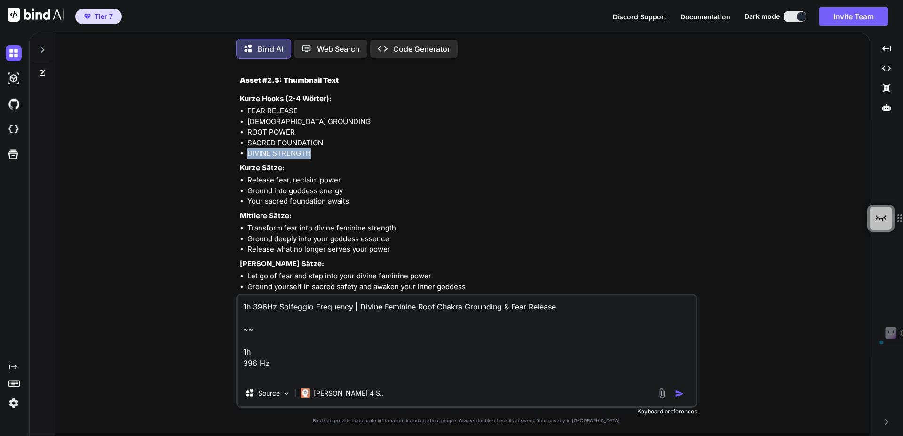
drag, startPoint x: 313, startPoint y: 121, endPoint x: 239, endPoint y: 120, distance: 73.8
click at [247, 148] on li "DIVINE STRENGTH" at bounding box center [471, 153] width 448 height 11
copy li "DIVINE STRENGTH"
click at [287, 374] on textarea "1h 396Hz Solfeggio Frequency | Divine Feminine Root Chakra Grounding & Fear Rel…" at bounding box center [466, 337] width 458 height 85
paste textarea "DIVINE STRENGTH"
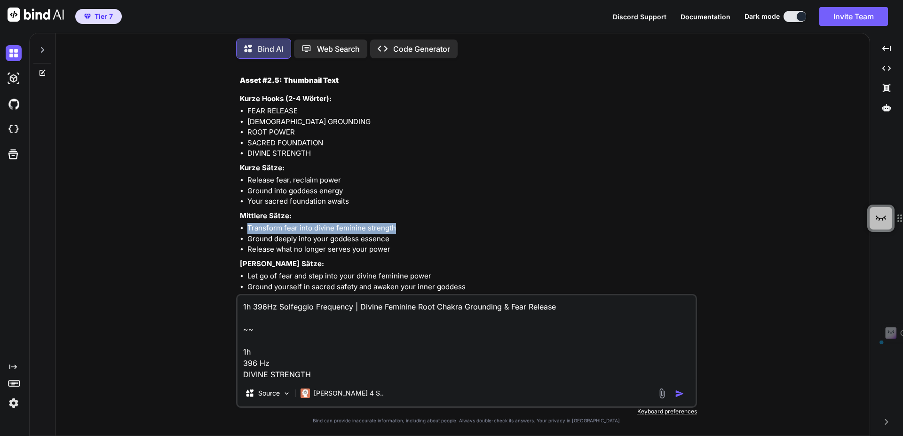
drag, startPoint x: 397, startPoint y: 196, endPoint x: 245, endPoint y: 198, distance: 152.3
click at [245, 223] on ul "Transform fear into divine feminine strength Ground deeply into your goddess es…" at bounding box center [467, 239] width 455 height 32
click at [22, 385] on div at bounding box center [16, 382] width 20 height 13
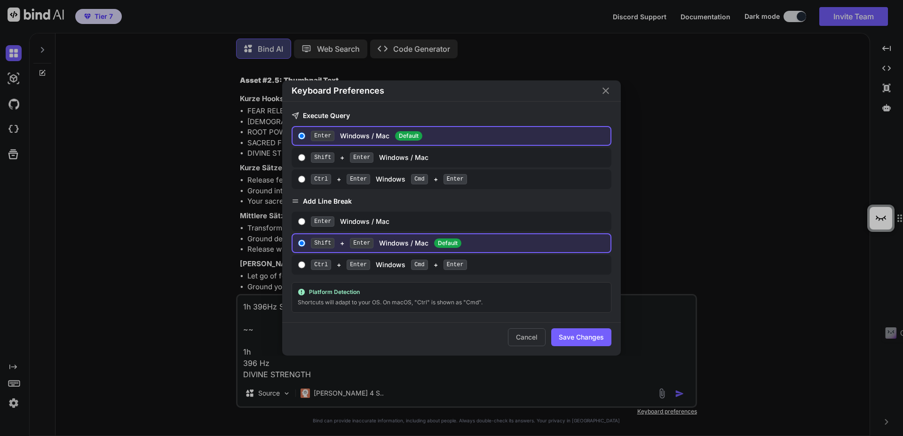
click at [606, 93] on icon "Close" at bounding box center [605, 90] width 11 height 11
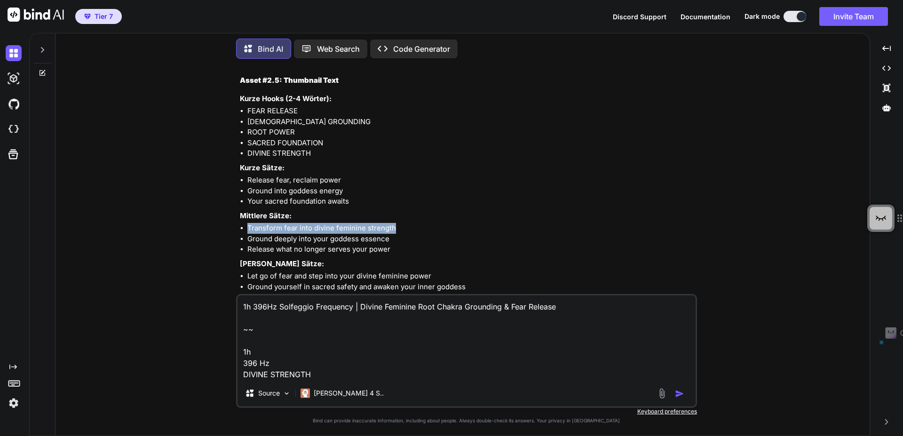
drag, startPoint x: 399, startPoint y: 196, endPoint x: 248, endPoint y: 197, distance: 150.9
click at [248, 223] on li "Transform fear into divine feminine strength" at bounding box center [471, 228] width 448 height 11
copy li "Transform fear into divine feminine strength"
click at [363, 371] on textarea "1h 396Hz Solfeggio Frequency | Divine Feminine Root Chakra Grounding & Fear Rel…" at bounding box center [466, 337] width 458 height 85
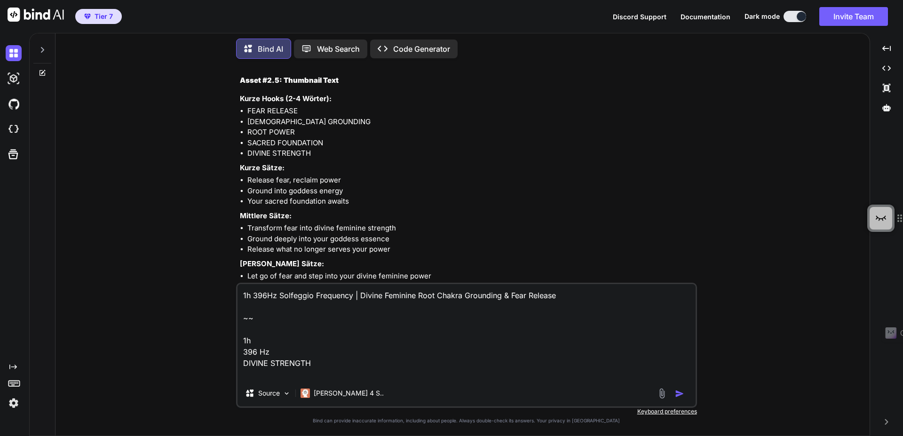
paste textarea "Transform fear into divine feminine strength"
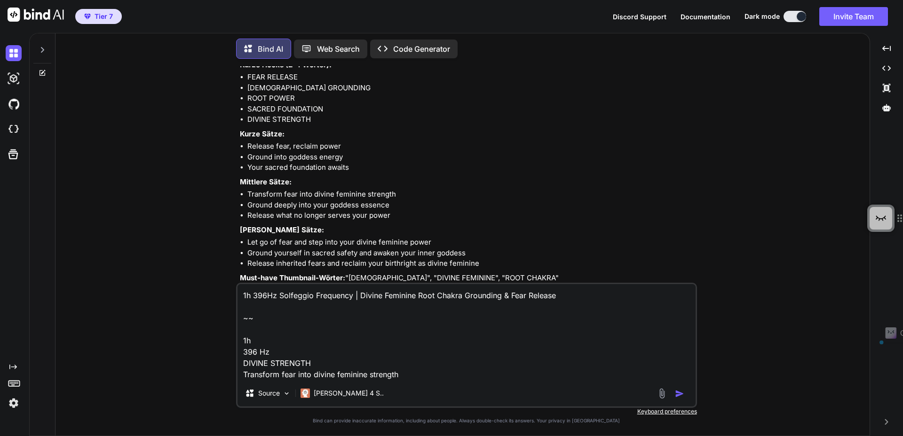
drag, startPoint x: 312, startPoint y: 362, endPoint x: 228, endPoint y: 362, distance: 84.1
click at [236, 365] on div "1h 396Hz Solfeggio Frequency | Divine Feminine Root Chakra Grounding & Fear Rel…" at bounding box center [466, 345] width 461 height 125
click at [676, 391] on img "button" at bounding box center [679, 393] width 9 height 9
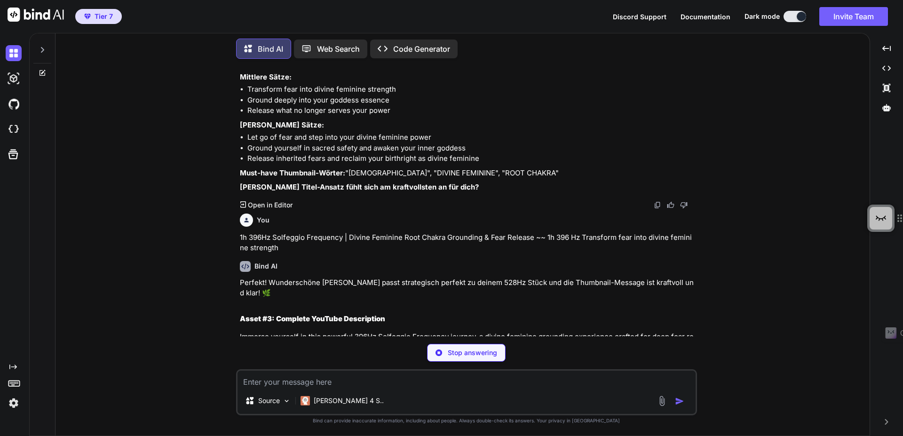
scroll to position [4355, 0]
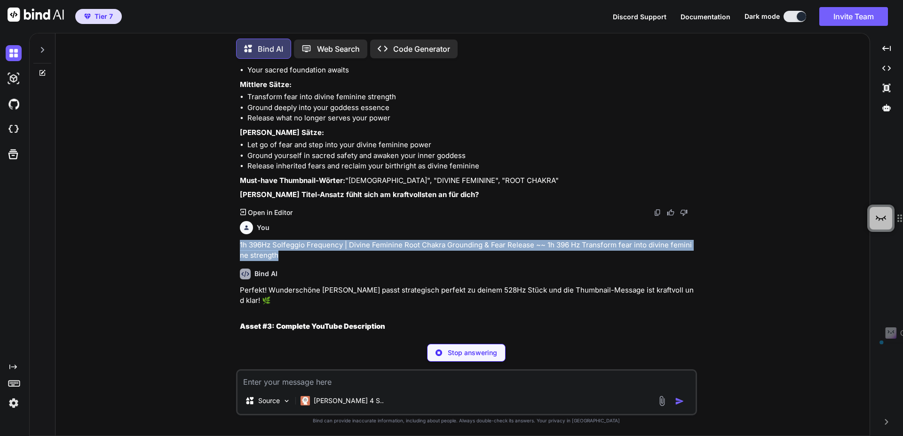
drag, startPoint x: 277, startPoint y: 222, endPoint x: 226, endPoint y: 211, distance: 52.5
click at [226, 211] on div "You Bind AI Hallo, liebe Schöpferin der [PERSON_NAME]-weiblichen Klänge! ✨ Ich …" at bounding box center [466, 250] width 806 height 369
copy p "1h 396Hz Solfeggio Frequency | Divine Feminine Root Chakra Grounding & Fear Rel…"
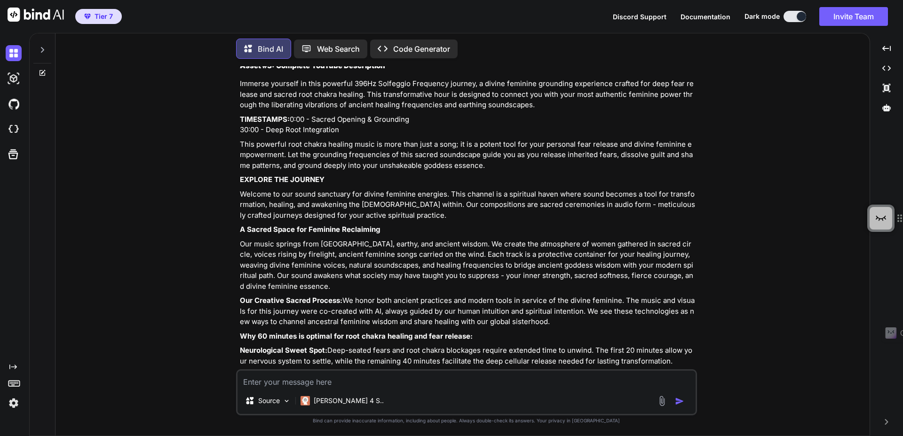
scroll to position [4628, 0]
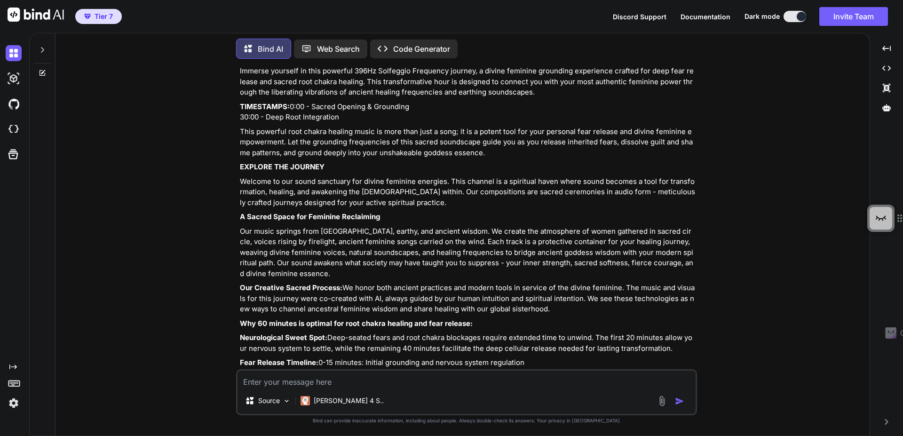
click at [272, 377] on textarea at bounding box center [466, 378] width 458 height 17
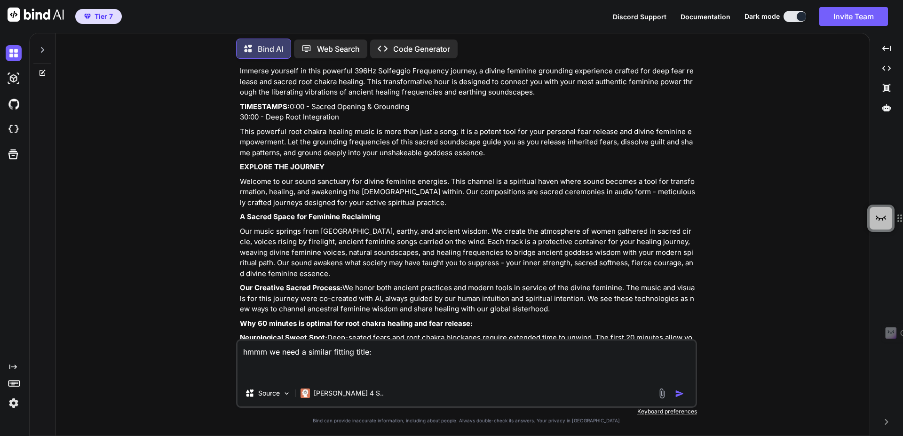
paste textarea "Sacred Mantras for Emotional Release & Divine Feminine Heart Healing"
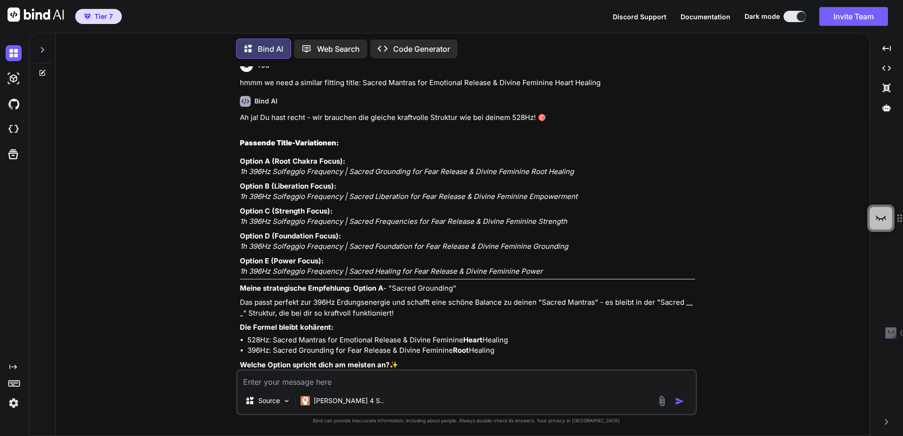
scroll to position [5291, 0]
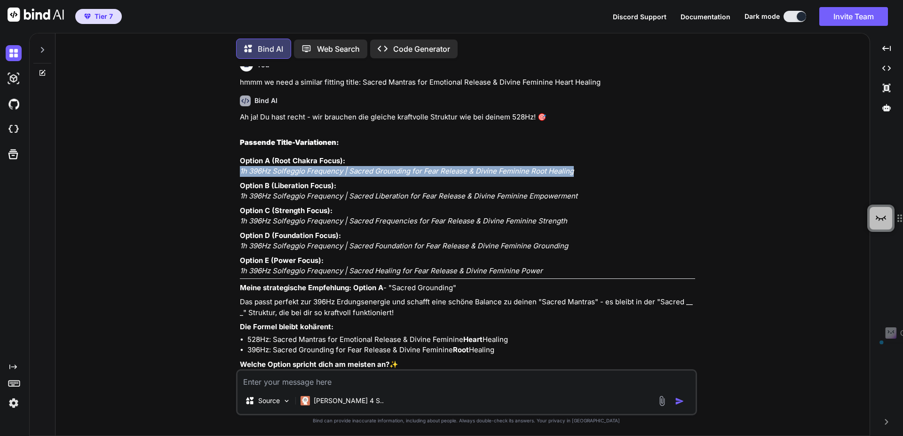
drag, startPoint x: 576, startPoint y: 162, endPoint x: 232, endPoint y: 161, distance: 344.1
click at [232, 161] on div "You Bind AI Hallo, liebe Schöpferin der [PERSON_NAME]-weiblichen Klänge! ✨ Ich …" at bounding box center [466, 250] width 806 height 369
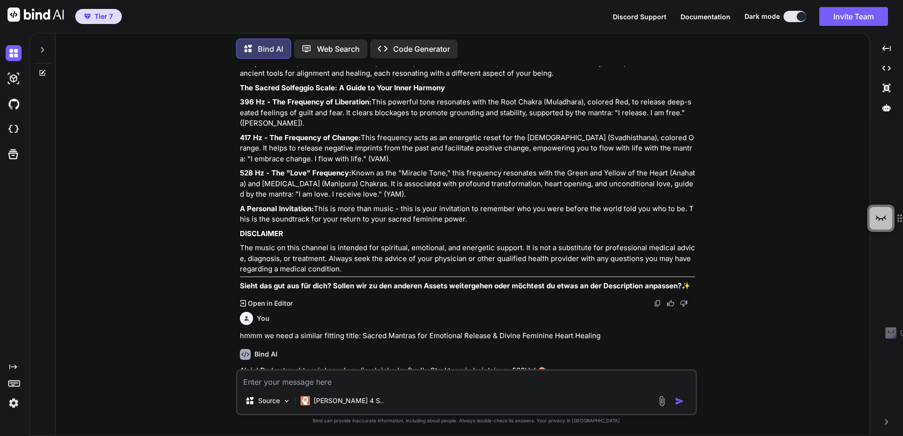
scroll to position [5016, 0]
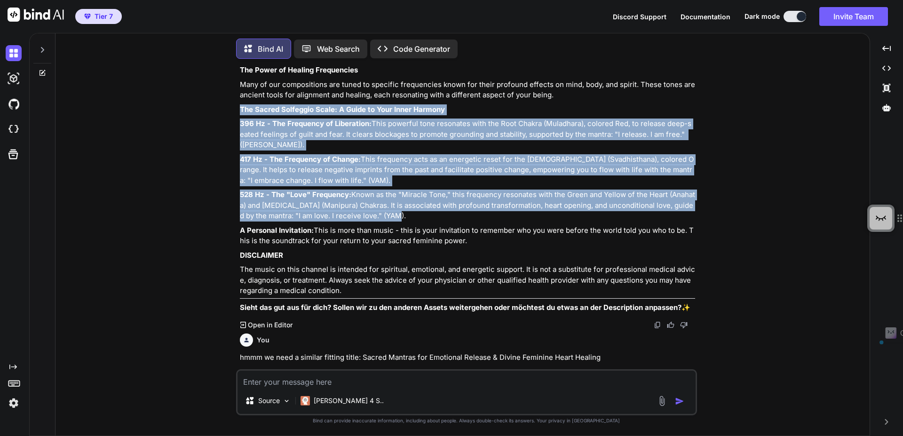
drag, startPoint x: 382, startPoint y: 204, endPoint x: 229, endPoint y: 108, distance: 180.9
click at [230, 102] on div "You Bind AI Hallo, liebe Schöpferin der [PERSON_NAME]-weiblichen Klänge! ✨ Ich …" at bounding box center [466, 250] width 806 height 369
copy div "The Sacred Solfeggio Scale: A Guide to Your Inner Harmony 396 Hz - The Frequenc…"
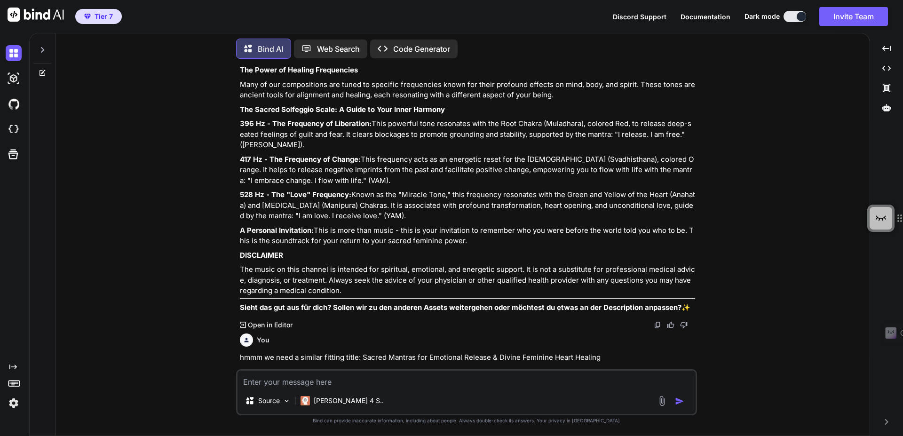
click at [337, 385] on textarea at bounding box center [466, 378] width 458 height 17
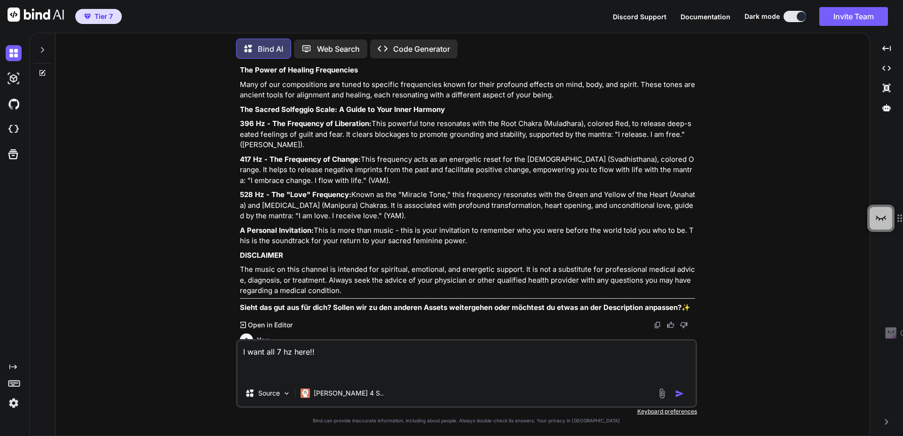
paste textarea "The Sacred Solfeggio Scale: A Guide to Your Inner Harmony 396 Hz - The Frequenc…"
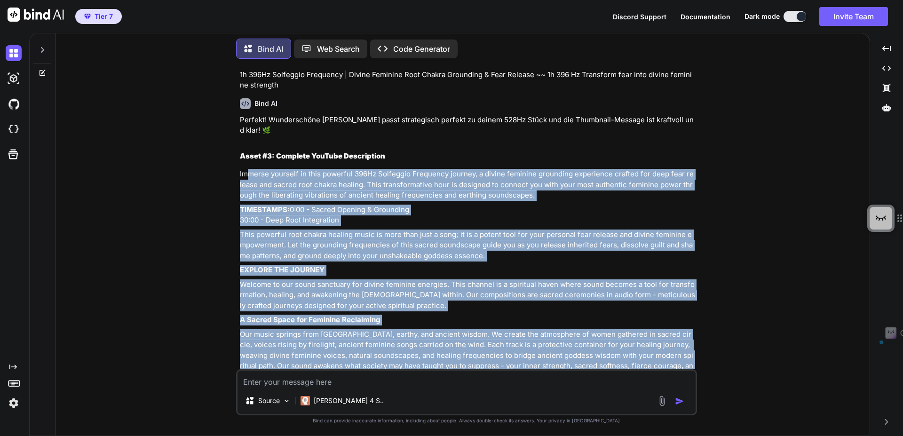
scroll to position [4522, 0]
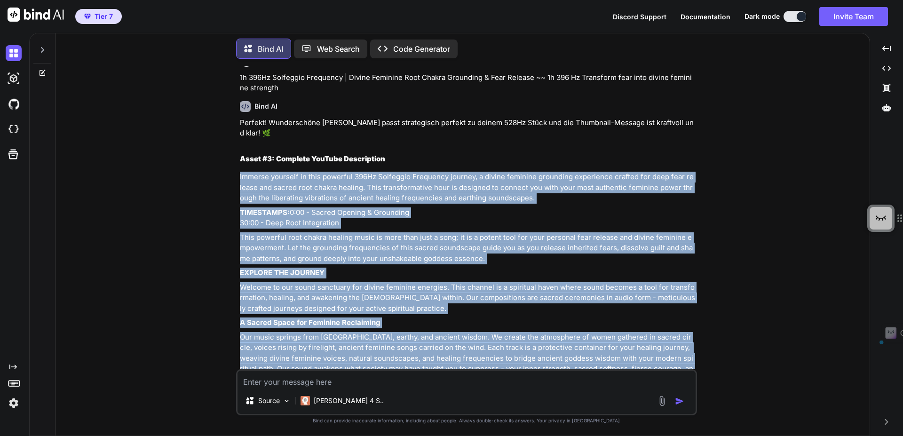
drag, startPoint x: 345, startPoint y: 269, endPoint x: 236, endPoint y: 145, distance: 164.9
click at [236, 145] on div "You Bind AI Hallo, liebe Schöpferin der [PERSON_NAME]-weiblichen Klänge! ✨ Ich …" at bounding box center [466, 250] width 461 height 369
copy div "Immerse yourself in this powerful 396Hz Solfeggio Frequency journey, a divine f…"
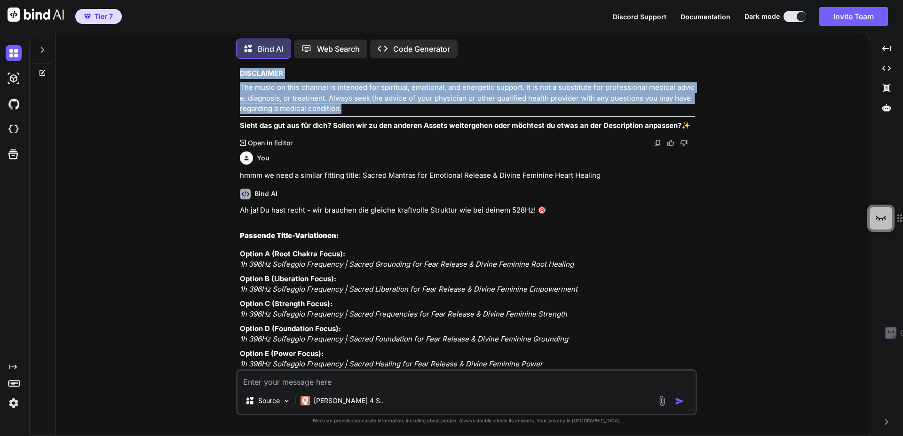
scroll to position [5199, 0]
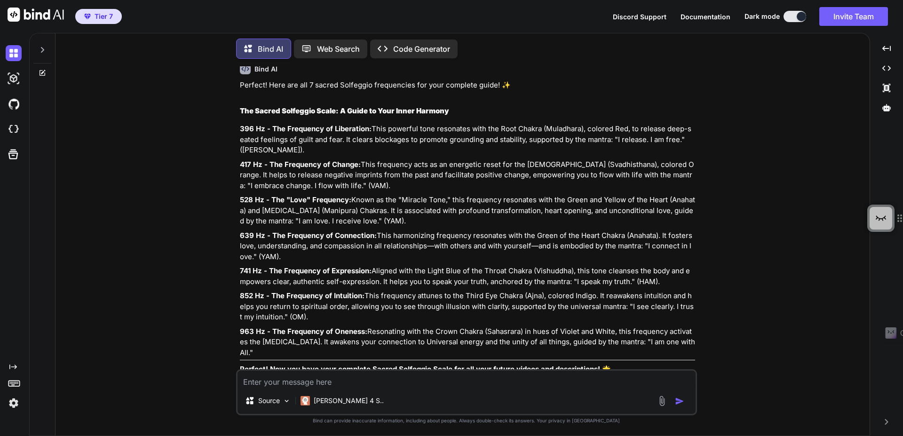
scroll to position [5730, 0]
drag, startPoint x: 283, startPoint y: 375, endPoint x: 283, endPoint y: 380, distance: 5.7
click at [283, 379] on textarea at bounding box center [466, 378] width 458 height 17
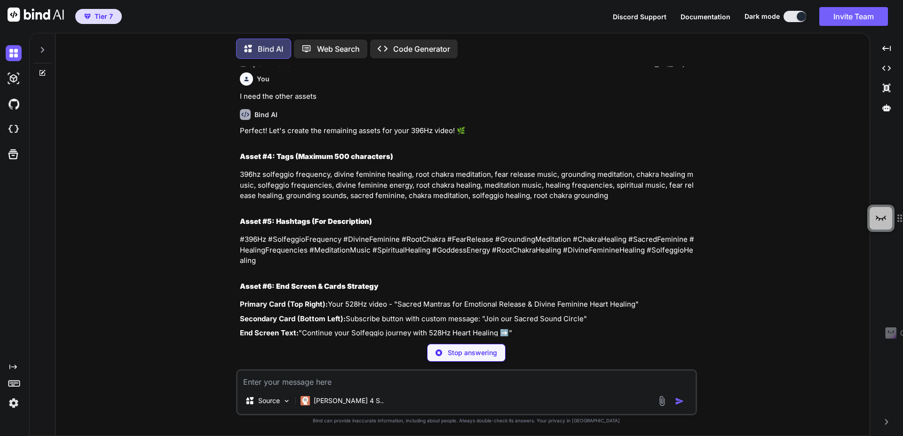
scroll to position [6055, 0]
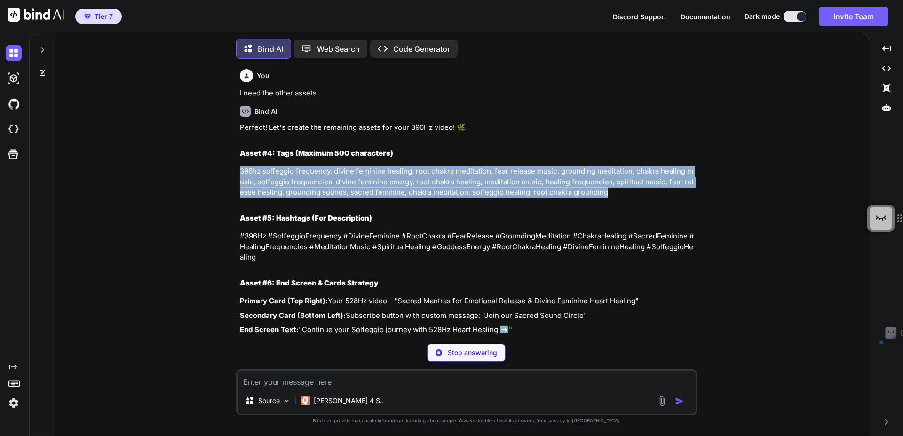
drag, startPoint x: 606, startPoint y: 175, endPoint x: 237, endPoint y: 148, distance: 370.0
click at [238, 148] on div "You Bind AI Hallo, liebe Schöpferin der [PERSON_NAME]-weiblichen Klänge! ✨ Ich …" at bounding box center [467, 201] width 459 height 270
copy p "396hz solfeggio frequency, divine feminine healing, root chakra meditation, fea…"
click at [240, 170] on p "396hz solfeggio frequency, divine feminine healing, root chakra meditation, fea…" at bounding box center [467, 182] width 455 height 32
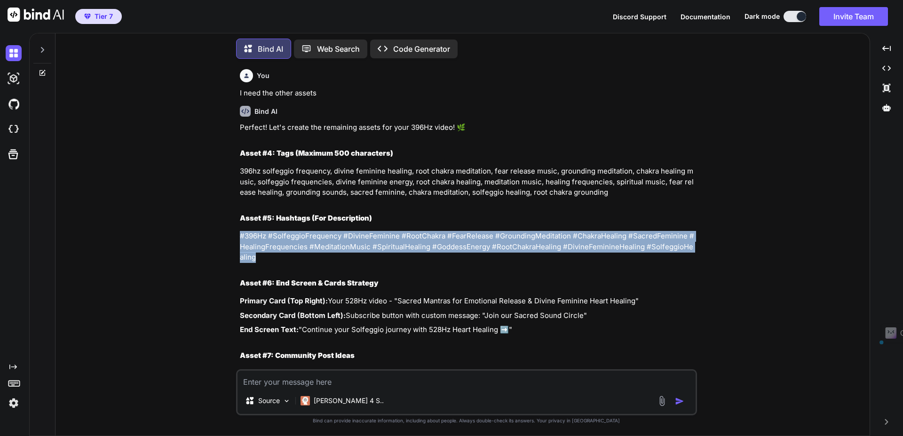
drag, startPoint x: 252, startPoint y: 236, endPoint x: 238, endPoint y: 213, distance: 27.0
click at [238, 213] on div "You Bind AI Hallo, liebe Schöpferin der [PERSON_NAME]-weiblichen Klänge! ✨ Ich …" at bounding box center [467, 217] width 459 height 303
click at [312, 378] on textarea at bounding box center [466, 378] width 458 height 17
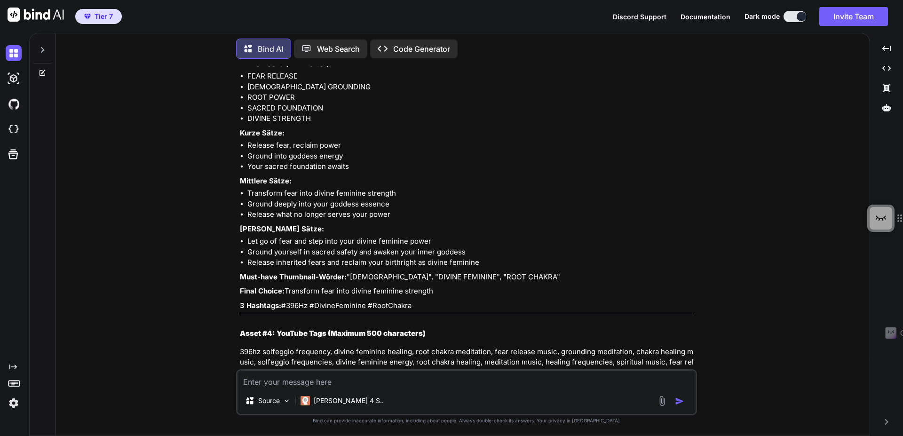
scroll to position [6663, 0]
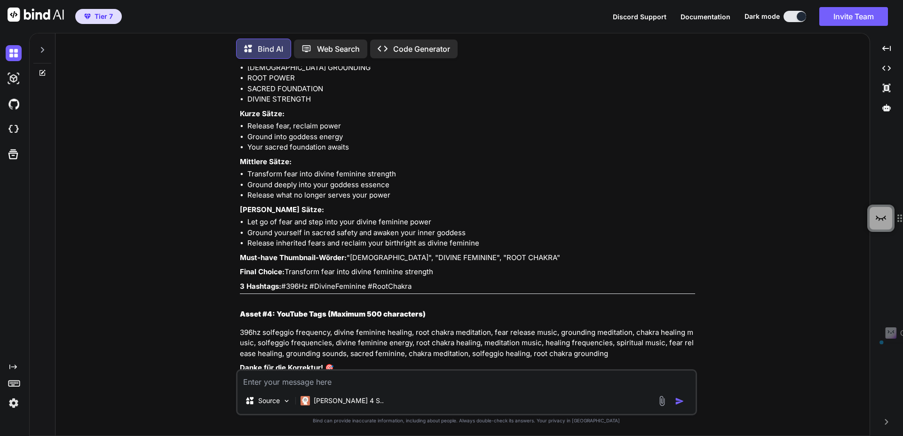
drag, startPoint x: 390, startPoint y: 263, endPoint x: 282, endPoint y: 260, distance: 108.2
click at [282, 281] on p "3 Hashtags: #396Hz #DivineFeminine #RootChakra" at bounding box center [467, 286] width 455 height 11
copy p "#396Hz #DivineFeminine #RootChakra"
